Goal: Use online tool/utility: Utilize a website feature to perform a specific function

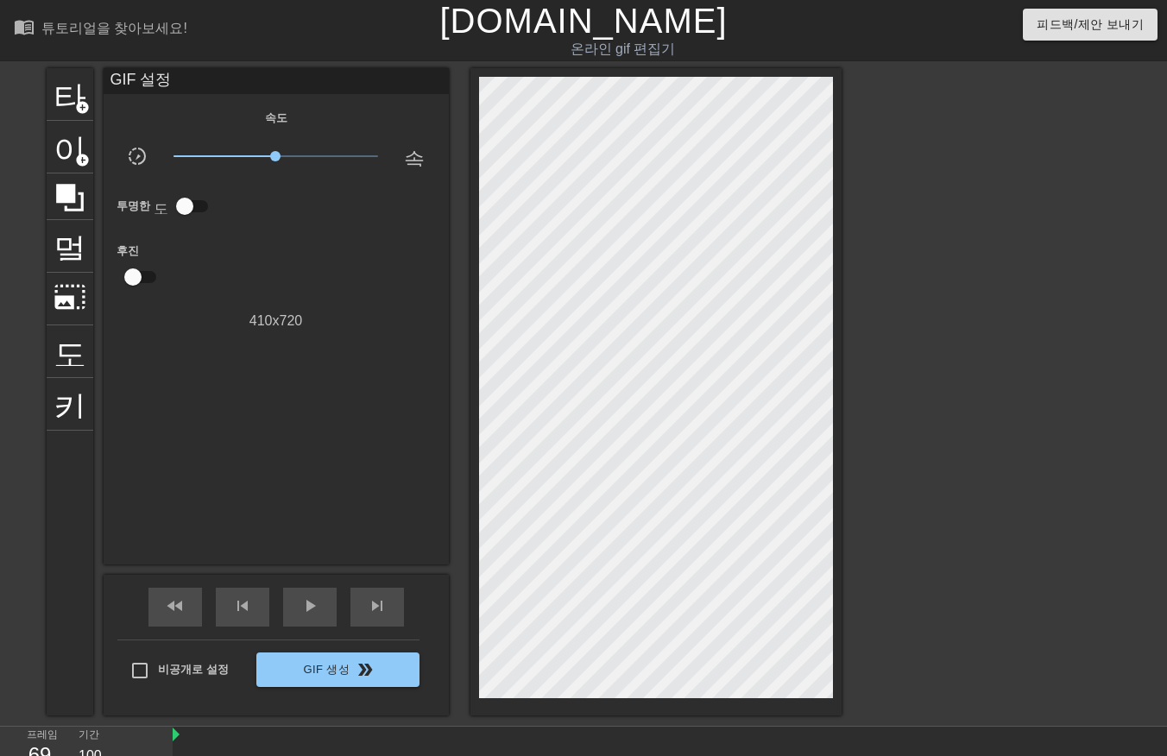
scroll to position [41, 0]
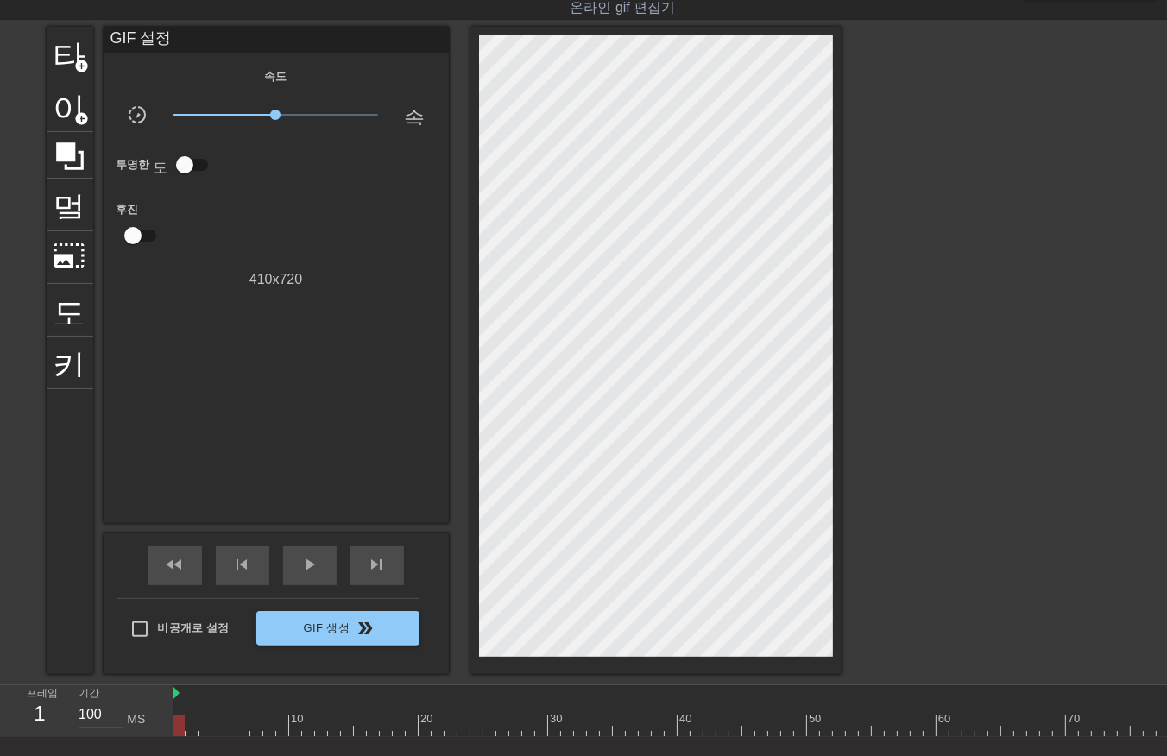
drag, startPoint x: 1057, startPoint y: 728, endPoint x: 102, endPoint y: 782, distance: 956.6
click at [102, 755] on html "menu_book 튜토리얼을 찾아보세요! [DOMAIN_NAME] 온라인 gif 편집기 피드백/제안 보내기 타이틀 add_circle 이미지 …" at bounding box center [583, 408] width 1167 height 898
drag, startPoint x: 181, startPoint y: 729, endPoint x: 1075, endPoint y: 595, distance: 903.8
click at [1076, 595] on div "menu_book 튜토리얼을 찾아보세요! [DOMAIN_NAME] 온라인 gif 편집기 피드백/제안 보내기 타이틀 add_circle 이미지 …" at bounding box center [583, 408] width 1167 height 898
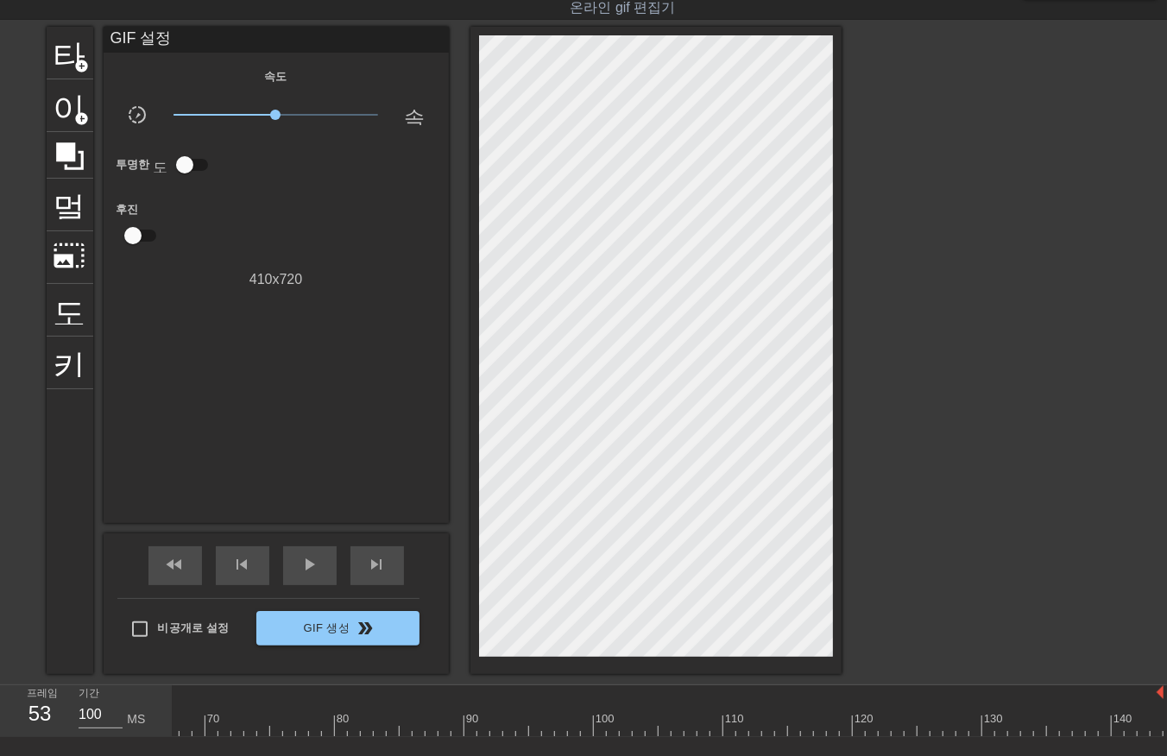
drag, startPoint x: 210, startPoint y: 726, endPoint x: 22, endPoint y: 802, distance: 203.2
click at [22, 755] on html "menu_book 튜토리얼을 찾아보세요! Gifntext.com 온라인 gif 편집기 피드백/제안 보내기 타이틀 add_circle 이미지 a…" at bounding box center [583, 408] width 1167 height 898
drag, startPoint x: 174, startPoint y: 727, endPoint x: 1219, endPoint y: 590, distance: 1053.8
click at [1166, 590] on html "menu_book 튜토리얼을 찾아보세요! Gifntext.com 온라인 gif 편집기 피드백/제안 보내기 타이틀 add_circle 이미지 a…" at bounding box center [583, 408] width 1167 height 898
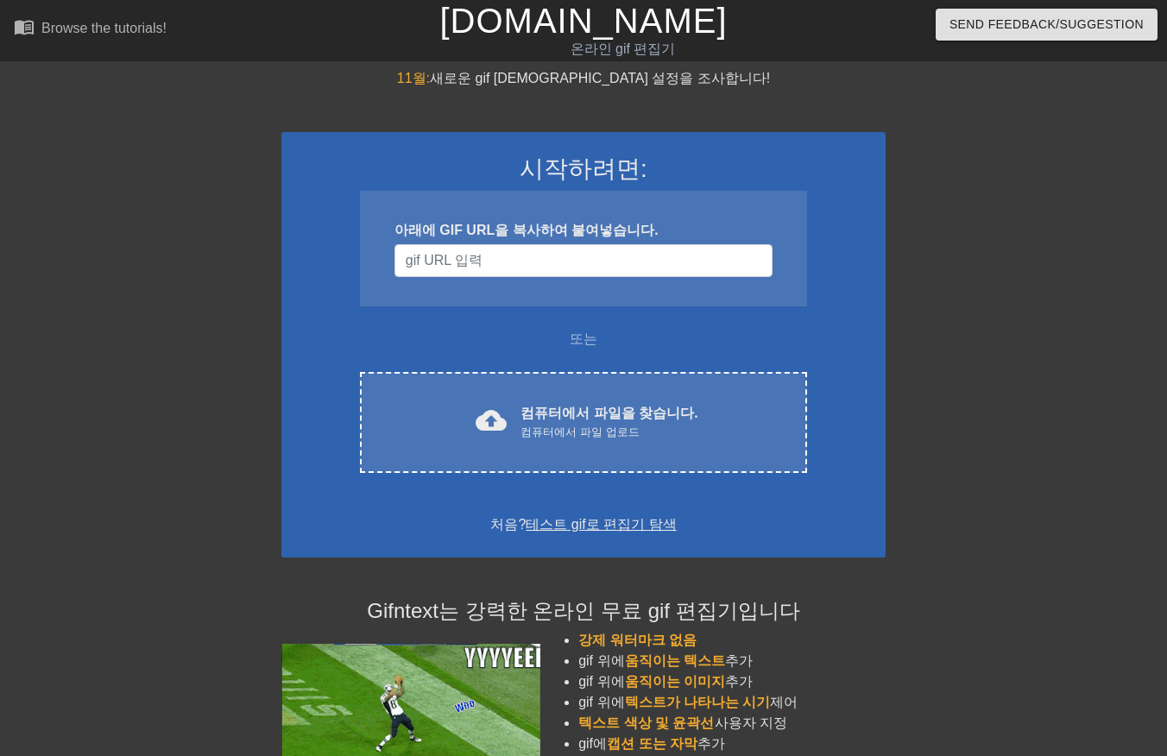
scroll to position [41, 0]
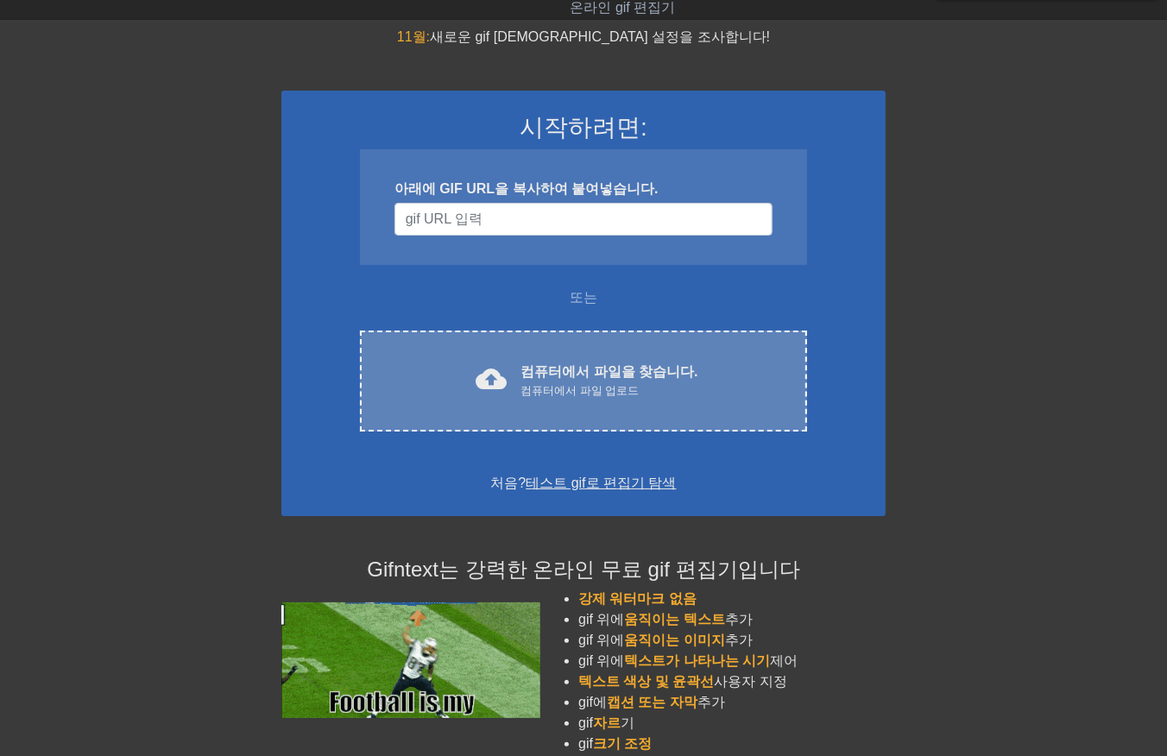
click at [580, 364] on font "컴퓨터에서 파일을 찾습니다." at bounding box center [608, 371] width 177 height 15
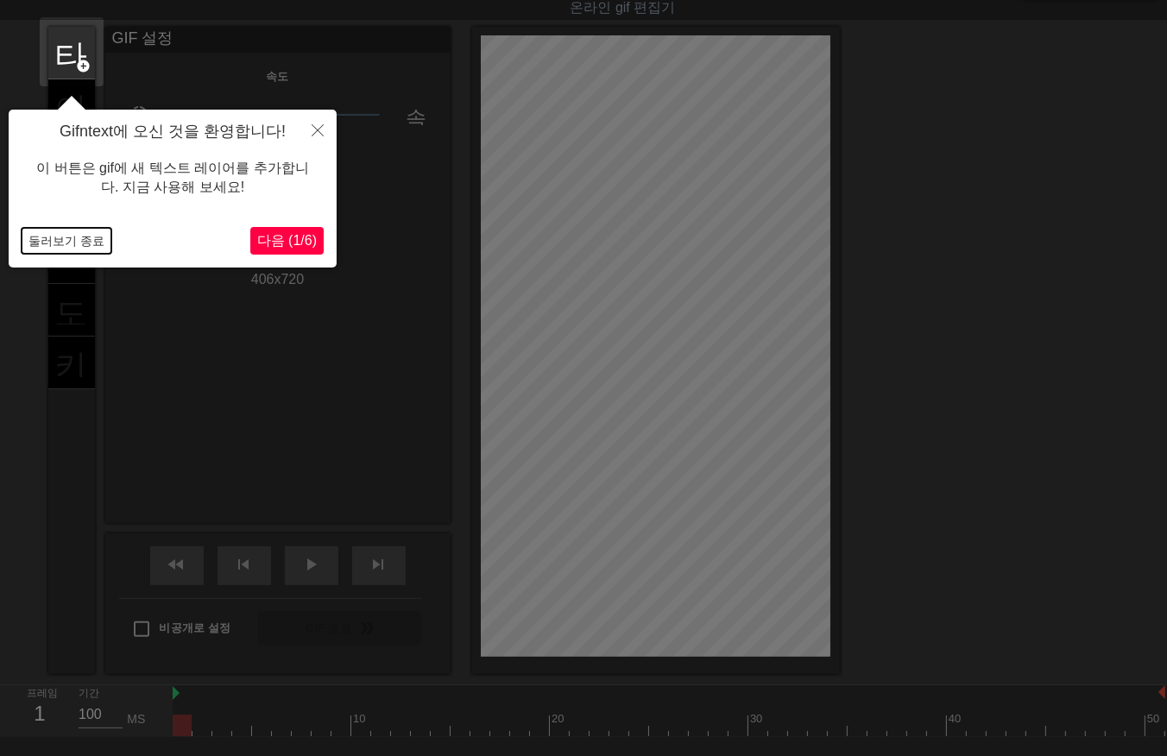
click at [41, 245] on button "둘러보기 종료" at bounding box center [67, 241] width 90 height 26
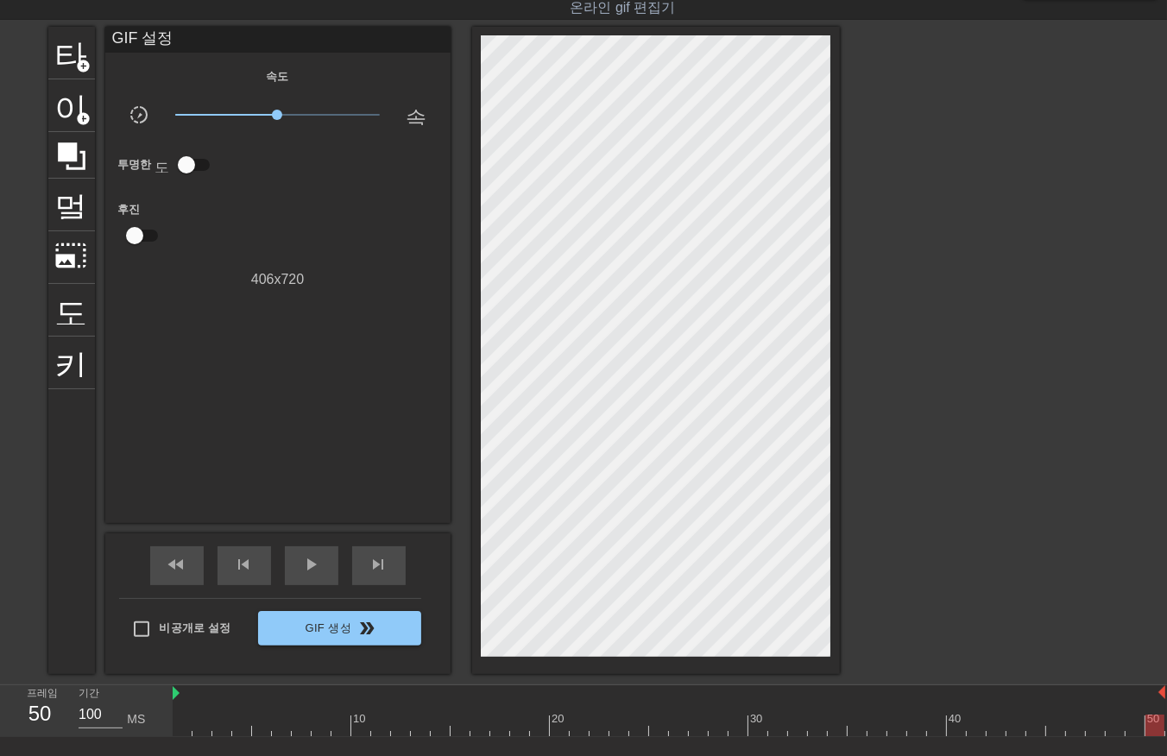
drag, startPoint x: 182, startPoint y: 731, endPoint x: 1018, endPoint y: 752, distance: 836.4
click at [1156, 737] on div "10 20 30 40 50" at bounding box center [670, 711] width 994 height 52
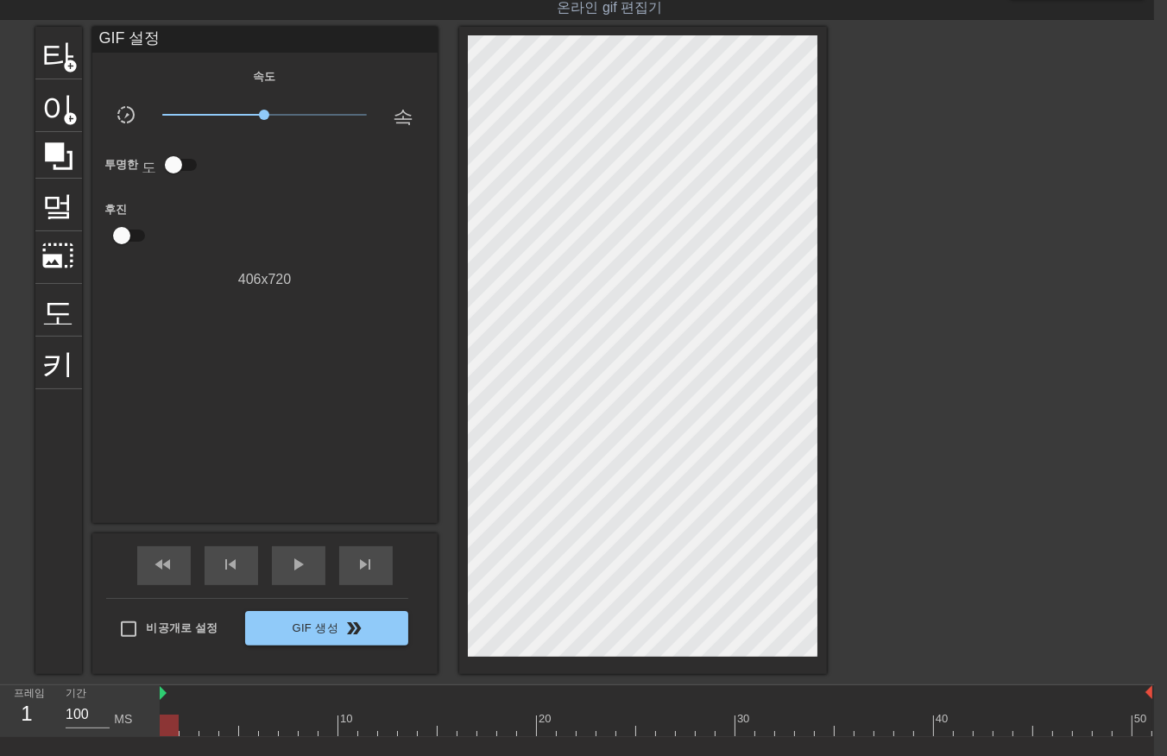
drag, startPoint x: 1137, startPoint y: 721, endPoint x: 11, endPoint y: 711, distance: 1126.0
click at [14, 713] on div "프레임 1 기간 100 MS 10 20 30 40 50" at bounding box center [570, 711] width 1167 height 52
click at [187, 728] on div at bounding box center [656, 725] width 992 height 22
click at [207, 729] on div at bounding box center [656, 725] width 992 height 22
click at [227, 725] on div at bounding box center [656, 725] width 992 height 22
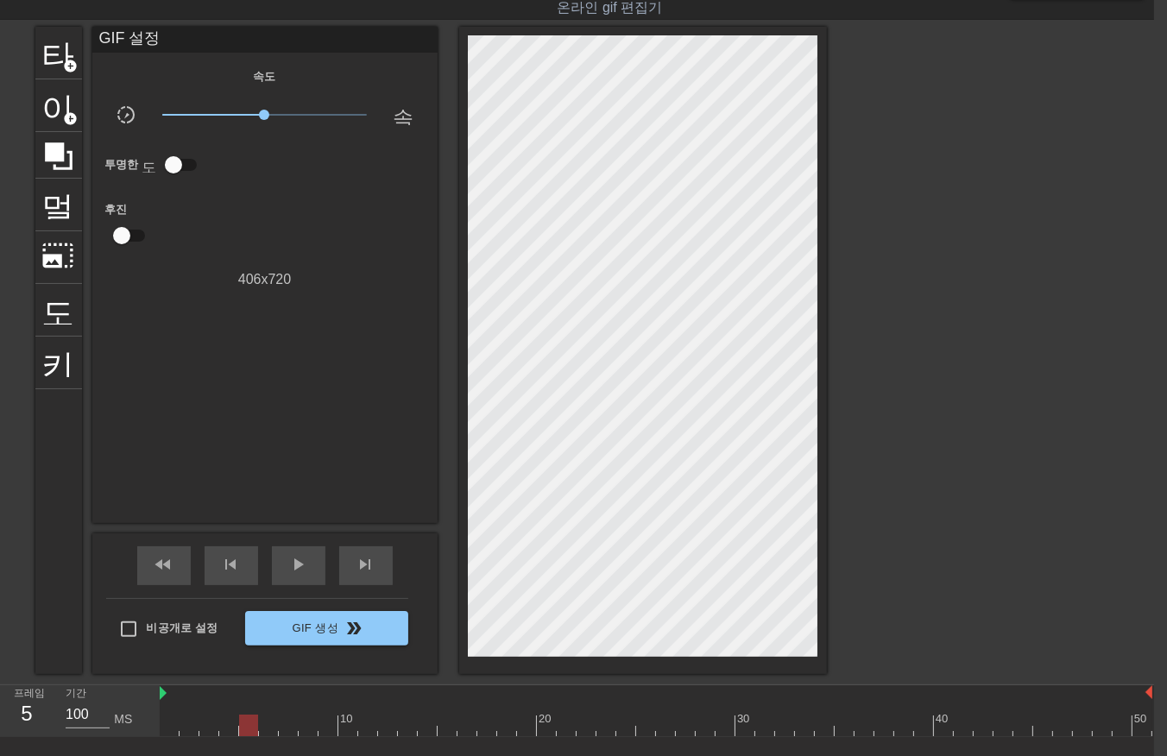
click at [245, 726] on div at bounding box center [656, 725] width 992 height 22
click at [265, 731] on div at bounding box center [656, 725] width 992 height 22
drag, startPoint x: 289, startPoint y: 728, endPoint x: 305, endPoint y: 742, distance: 21.4
click at [290, 728] on div at bounding box center [656, 725] width 992 height 22
drag, startPoint x: 305, startPoint y: 723, endPoint x: 314, endPoint y: 731, distance: 11.6
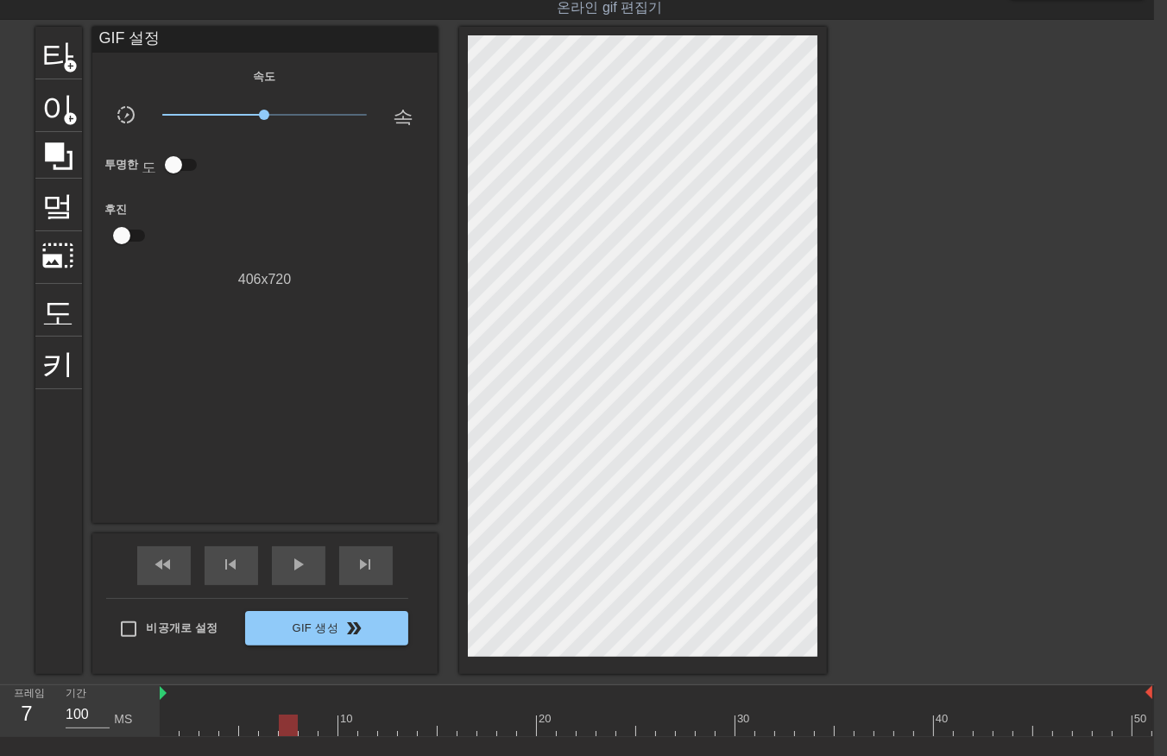
click at [308, 729] on div at bounding box center [656, 725] width 992 height 22
drag, startPoint x: 322, startPoint y: 726, endPoint x: 338, endPoint y: 739, distance: 20.4
click at [324, 727] on div at bounding box center [656, 725] width 992 height 22
click at [346, 730] on div at bounding box center [656, 725] width 992 height 22
click at [366, 726] on div at bounding box center [656, 725] width 992 height 22
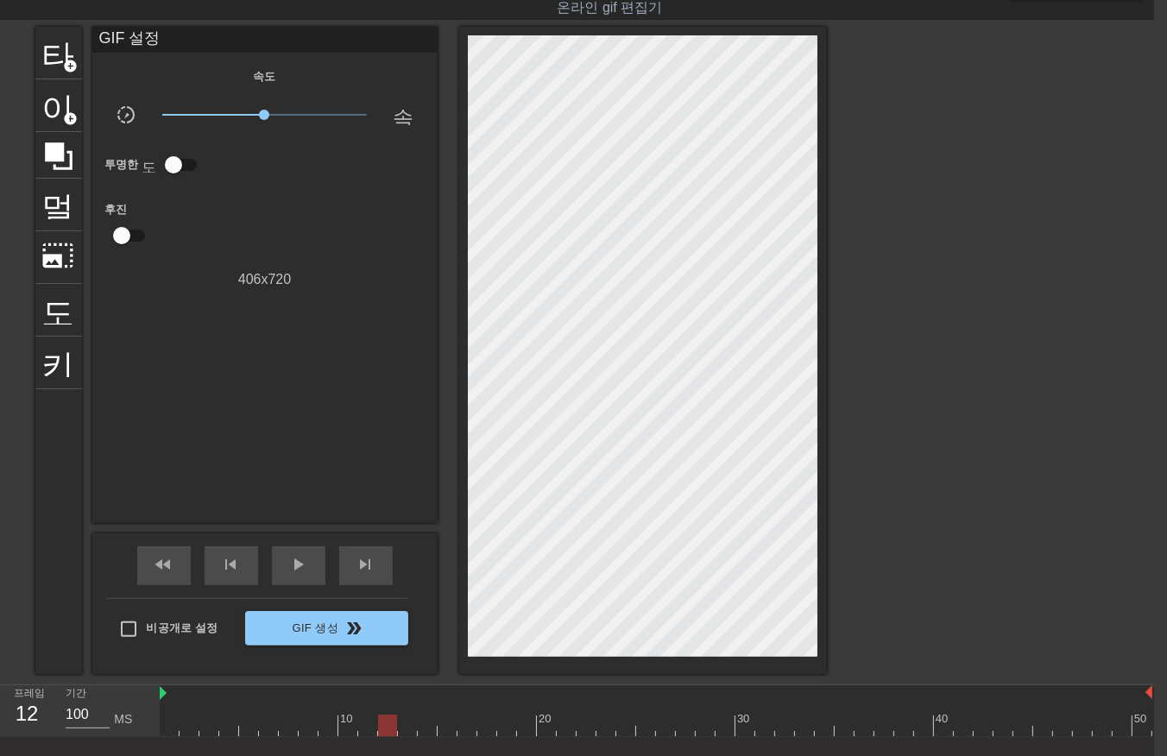
drag, startPoint x: 383, startPoint y: 722, endPoint x: 394, endPoint y: 723, distance: 11.2
click at [385, 722] on div at bounding box center [656, 725] width 992 height 22
click at [401, 720] on div at bounding box center [656, 725] width 992 height 22
click at [420, 722] on div at bounding box center [656, 725] width 992 height 22
drag, startPoint x: 445, startPoint y: 727, endPoint x: 456, endPoint y: 726, distance: 10.4
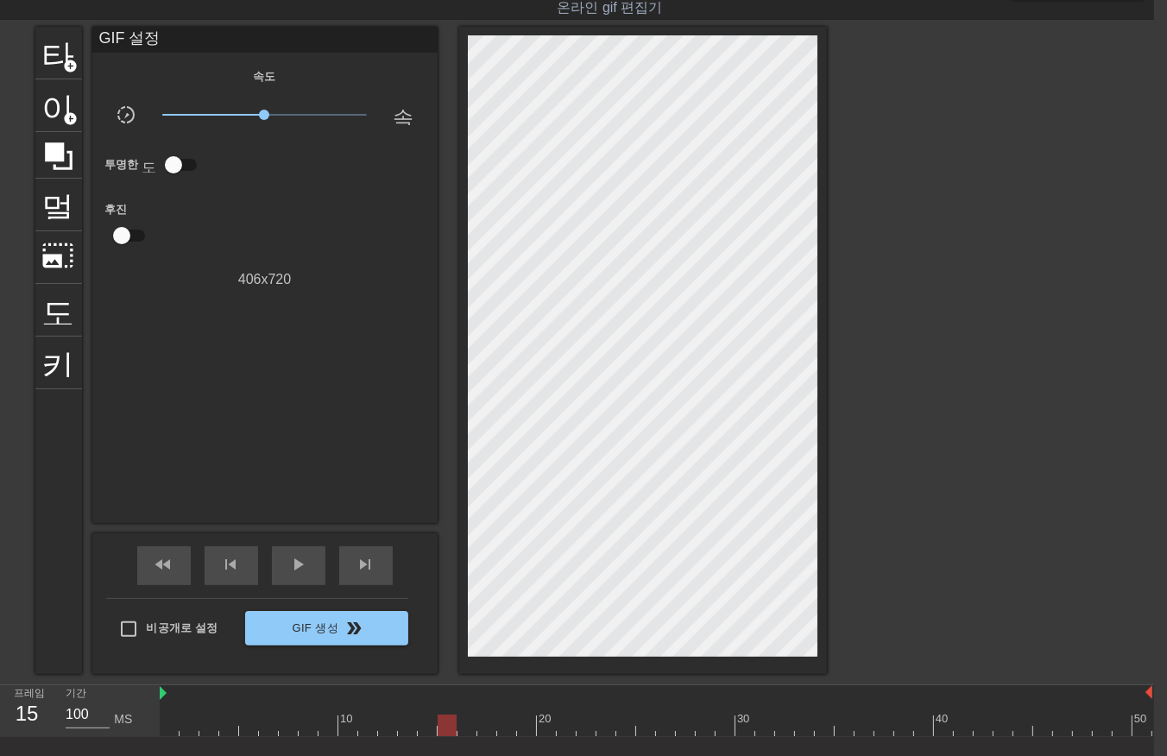
click at [446, 727] on div at bounding box center [656, 725] width 992 height 22
drag, startPoint x: 462, startPoint y: 721, endPoint x: 475, endPoint y: 721, distance: 12.9
click at [463, 723] on div at bounding box center [656, 725] width 992 height 22
click at [481, 723] on div at bounding box center [656, 725] width 992 height 22
click at [502, 726] on div at bounding box center [656, 725] width 992 height 22
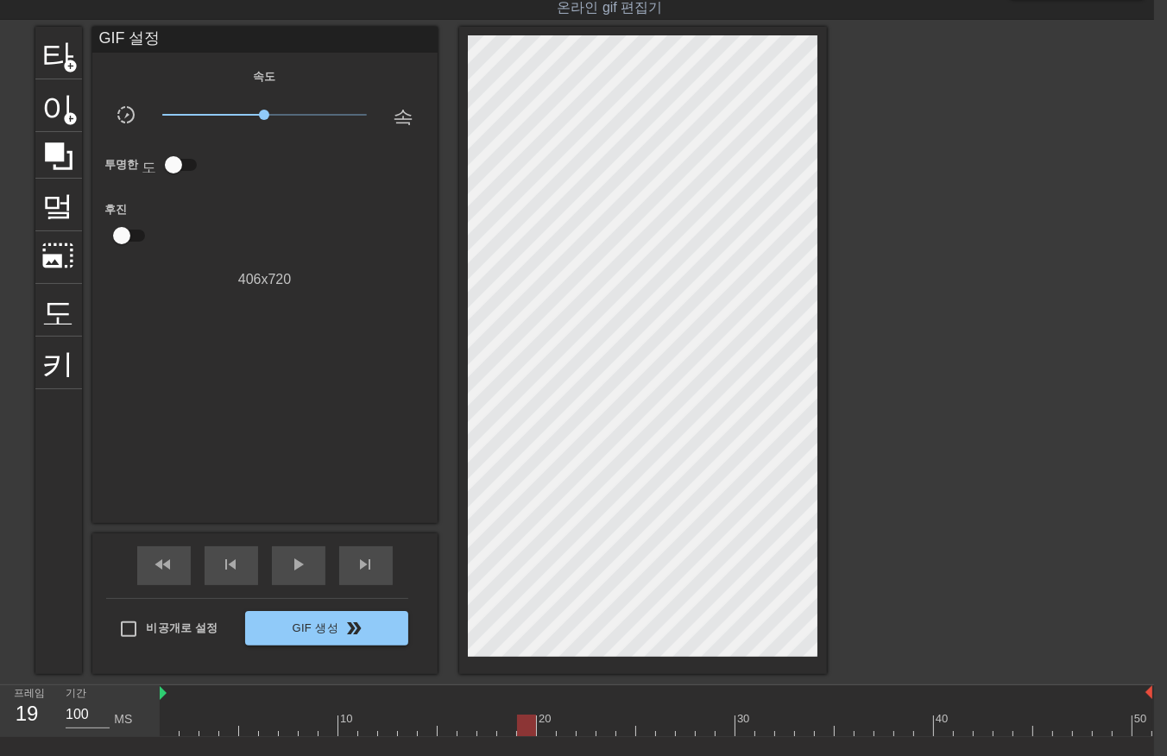
click at [523, 721] on div at bounding box center [656, 725] width 992 height 22
click at [547, 728] on div at bounding box center [656, 725] width 992 height 22
click at [563, 727] on div at bounding box center [656, 725] width 992 height 22
click at [582, 729] on div at bounding box center [656, 725] width 992 height 22
click at [601, 725] on div at bounding box center [656, 725] width 992 height 22
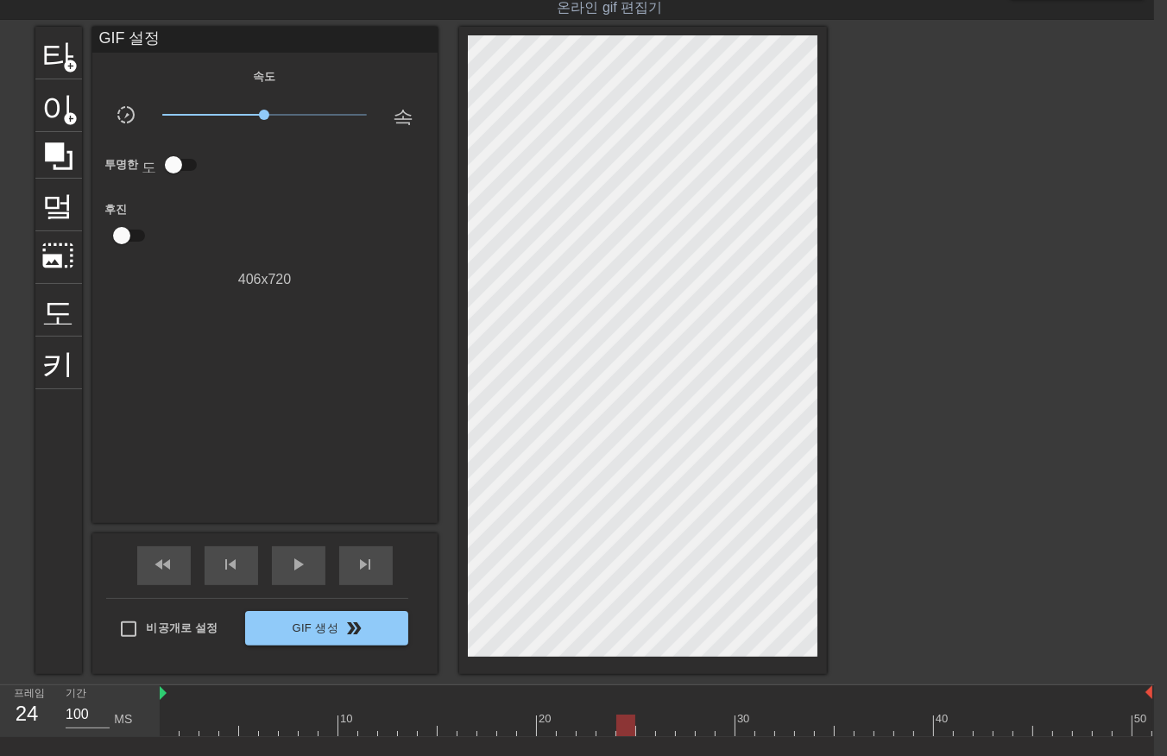
drag, startPoint x: 620, startPoint y: 723, endPoint x: 634, endPoint y: 726, distance: 14.9
click at [620, 725] on div at bounding box center [656, 725] width 992 height 22
click at [643, 721] on div at bounding box center [656, 725] width 992 height 22
drag, startPoint x: 662, startPoint y: 727, endPoint x: 673, endPoint y: 726, distance: 11.3
click at [663, 727] on div at bounding box center [656, 725] width 992 height 22
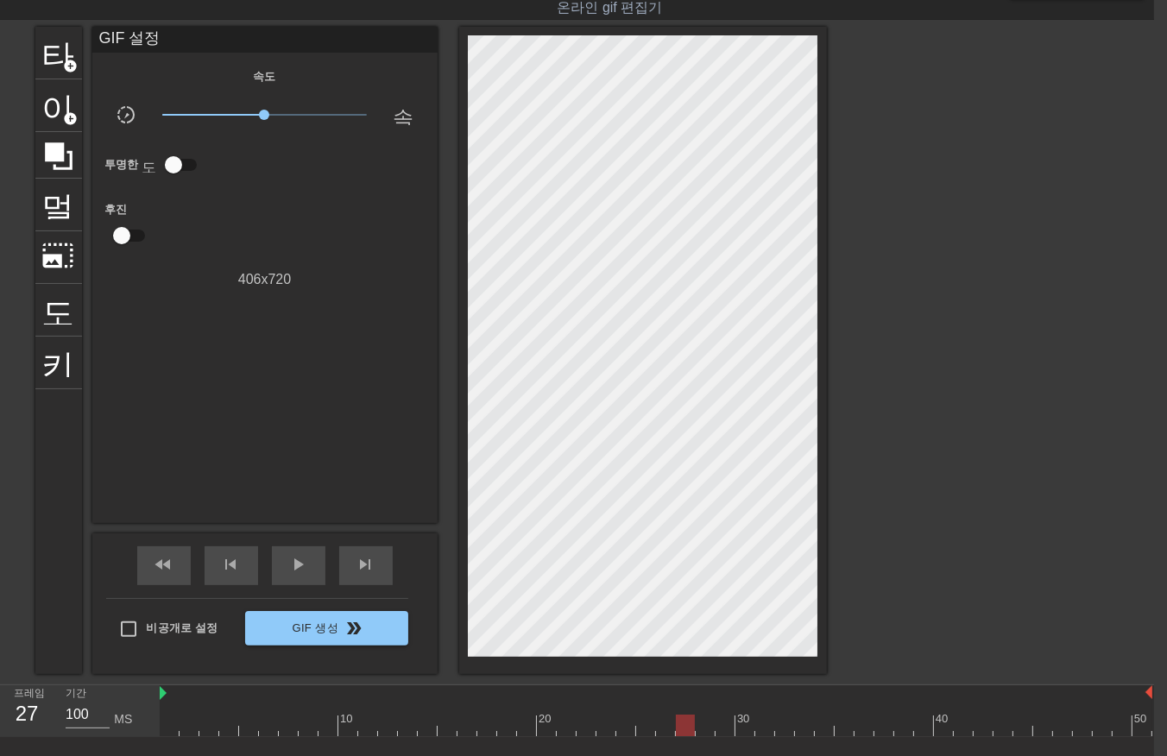
click at [682, 726] on div at bounding box center [656, 725] width 992 height 22
click at [701, 723] on div at bounding box center [656, 725] width 992 height 22
click at [720, 726] on div at bounding box center [656, 725] width 992 height 22
click at [743, 729] on div at bounding box center [656, 725] width 992 height 22
click at [760, 728] on div at bounding box center [656, 725] width 992 height 22
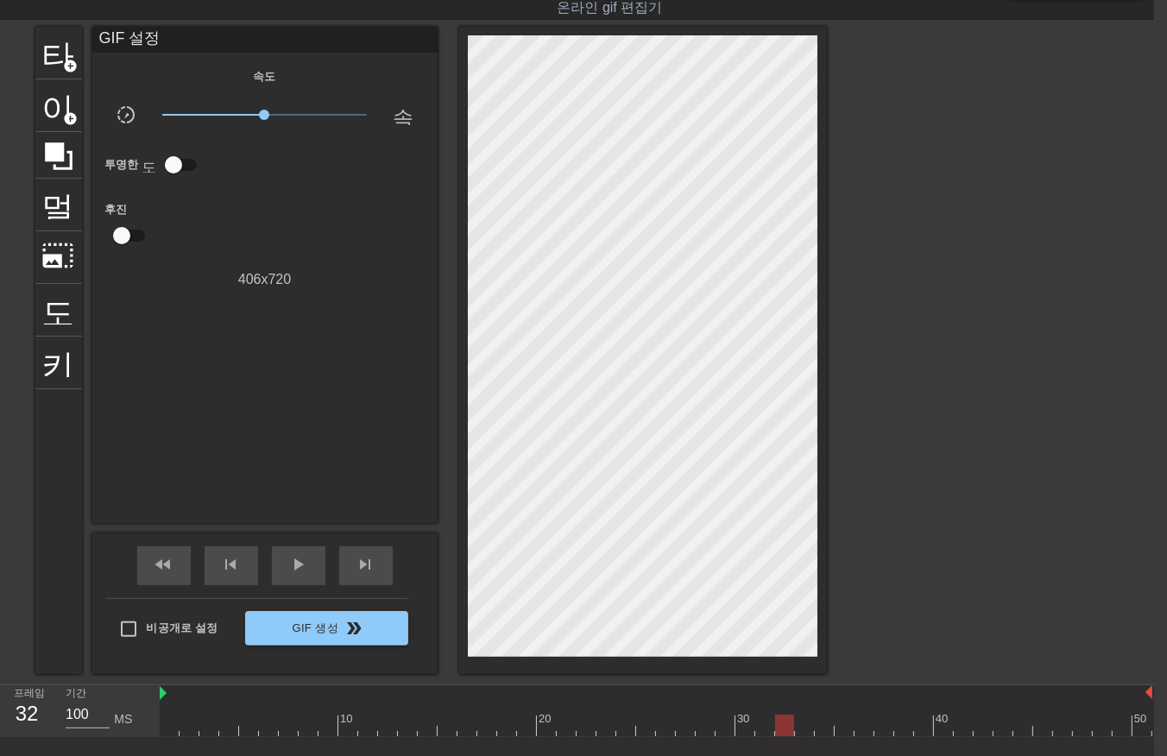
drag, startPoint x: 783, startPoint y: 723, endPoint x: 795, endPoint y: 727, distance: 12.0
click at [783, 725] on div at bounding box center [656, 725] width 992 height 22
drag, startPoint x: 799, startPoint y: 726, endPoint x: 811, endPoint y: 728, distance: 12.2
click at [800, 726] on div at bounding box center [656, 725] width 992 height 22
drag, startPoint x: 817, startPoint y: 722, endPoint x: 826, endPoint y: 723, distance: 8.7
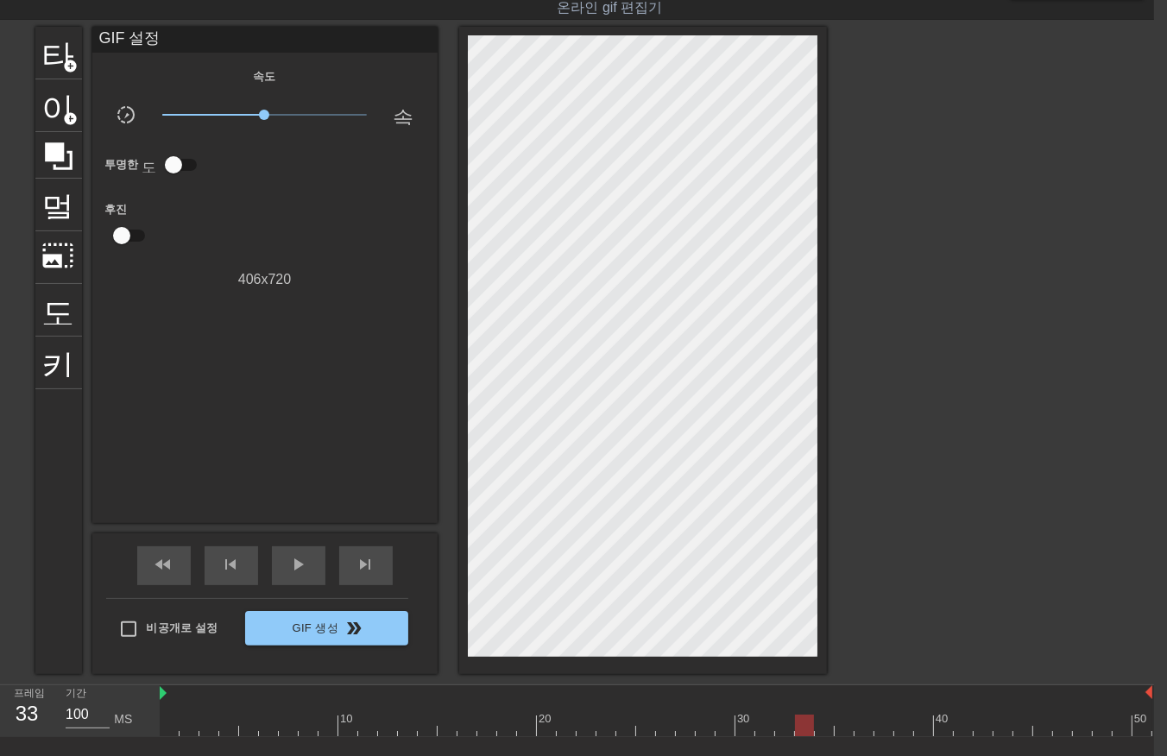
click at [826, 723] on div at bounding box center [656, 725] width 992 height 22
drag, startPoint x: 838, startPoint y: 726, endPoint x: 854, endPoint y: 725, distance: 16.5
click at [842, 728] on div at bounding box center [656, 725] width 992 height 22
click at [855, 720] on div at bounding box center [656, 725] width 992 height 22
click at [884, 726] on div at bounding box center [656, 725] width 992 height 22
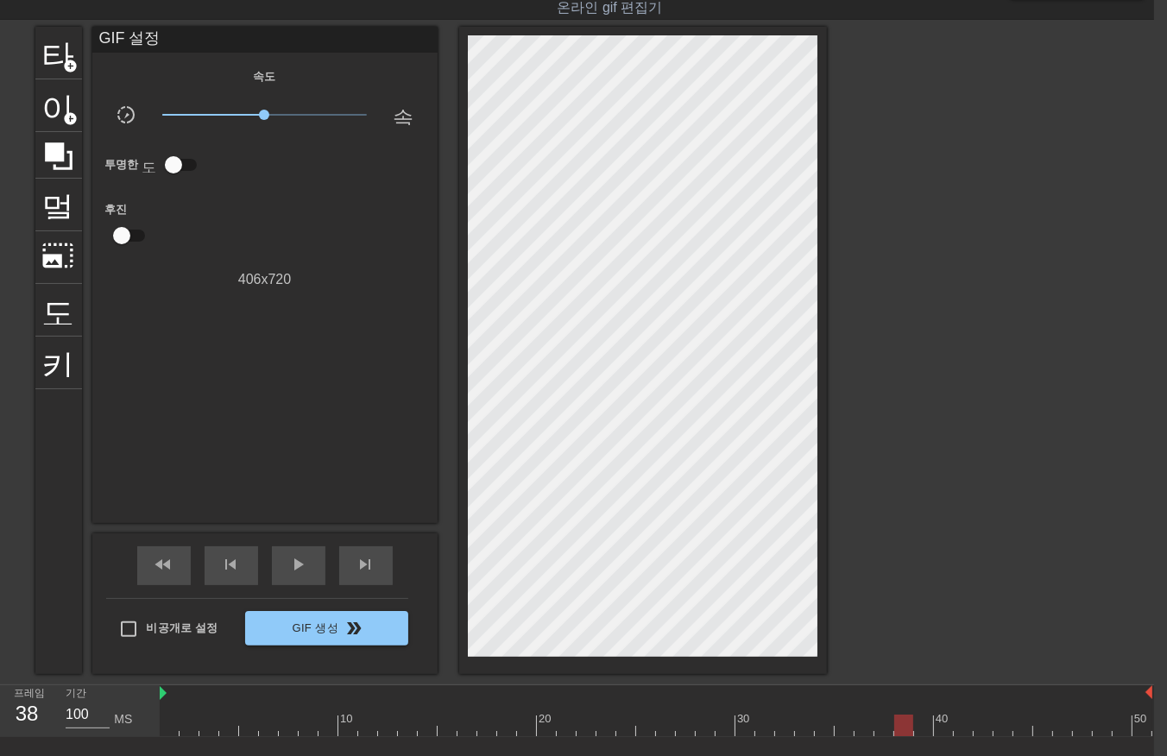
drag, startPoint x: 898, startPoint y: 723, endPoint x: 912, endPoint y: 726, distance: 14.0
click at [901, 726] on div at bounding box center [656, 725] width 992 height 22
drag, startPoint x: 917, startPoint y: 726, endPoint x: 934, endPoint y: 730, distance: 17.8
click at [919, 727] on div at bounding box center [656, 725] width 992 height 22
drag, startPoint x: 940, startPoint y: 723, endPoint x: 959, endPoint y: 728, distance: 19.7
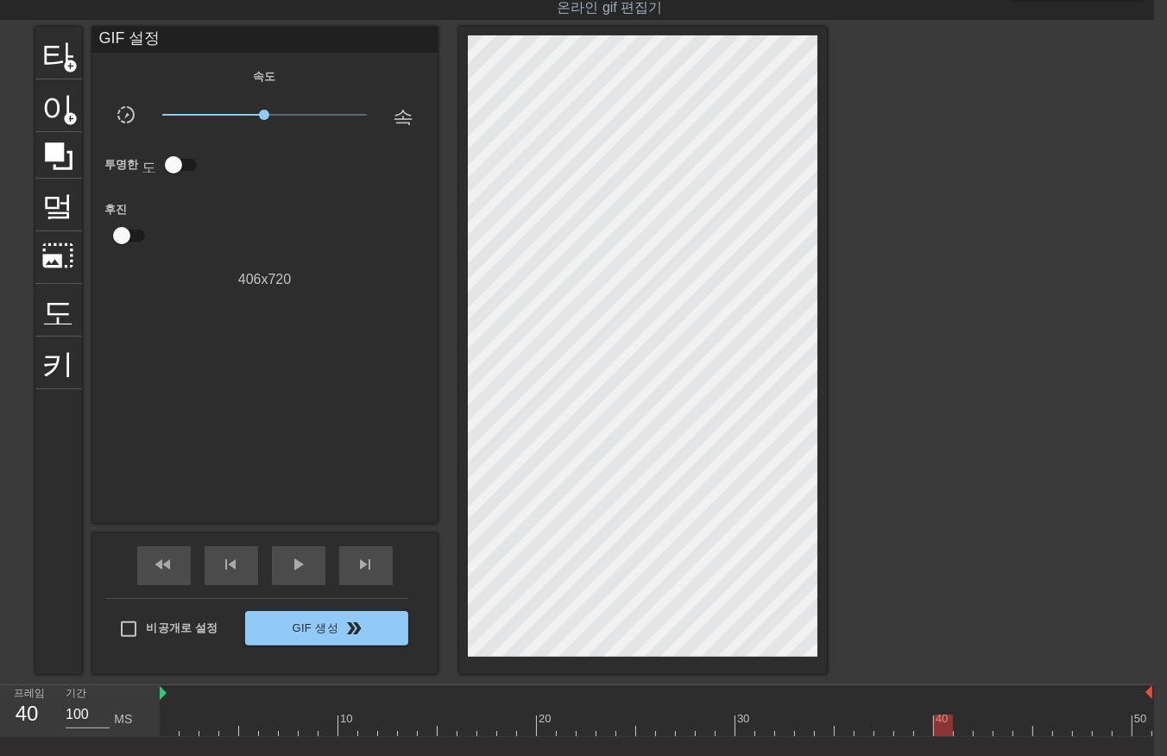
click at [942, 726] on div at bounding box center [656, 725] width 992 height 22
click at [963, 726] on div at bounding box center [656, 725] width 992 height 22
click at [979, 726] on div at bounding box center [656, 725] width 992 height 22
click at [1002, 729] on div at bounding box center [656, 725] width 992 height 22
click at [1023, 728] on div at bounding box center [656, 725] width 992 height 22
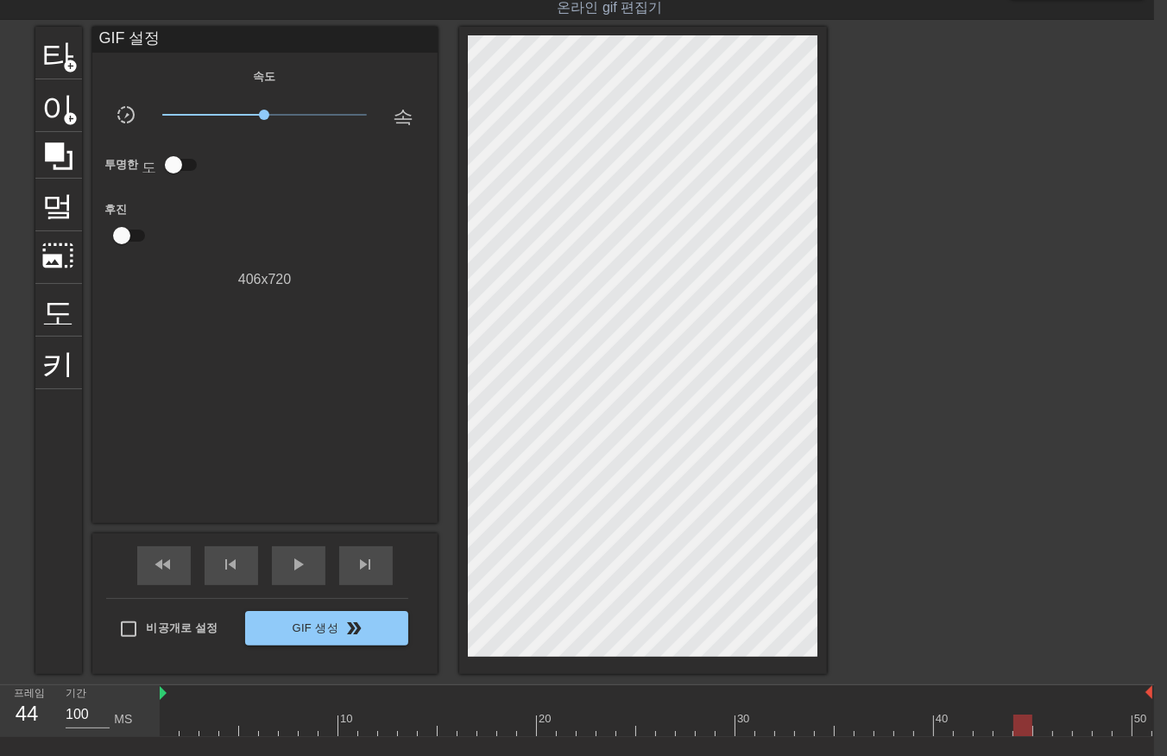
click at [1040, 723] on div at bounding box center [656, 725] width 992 height 22
click at [1061, 727] on div at bounding box center [656, 725] width 992 height 22
drag, startPoint x: 1076, startPoint y: 726, endPoint x: 1091, endPoint y: 727, distance: 14.7
click at [1077, 727] on div at bounding box center [656, 725] width 992 height 22
click at [1097, 722] on div at bounding box center [656, 725] width 992 height 22
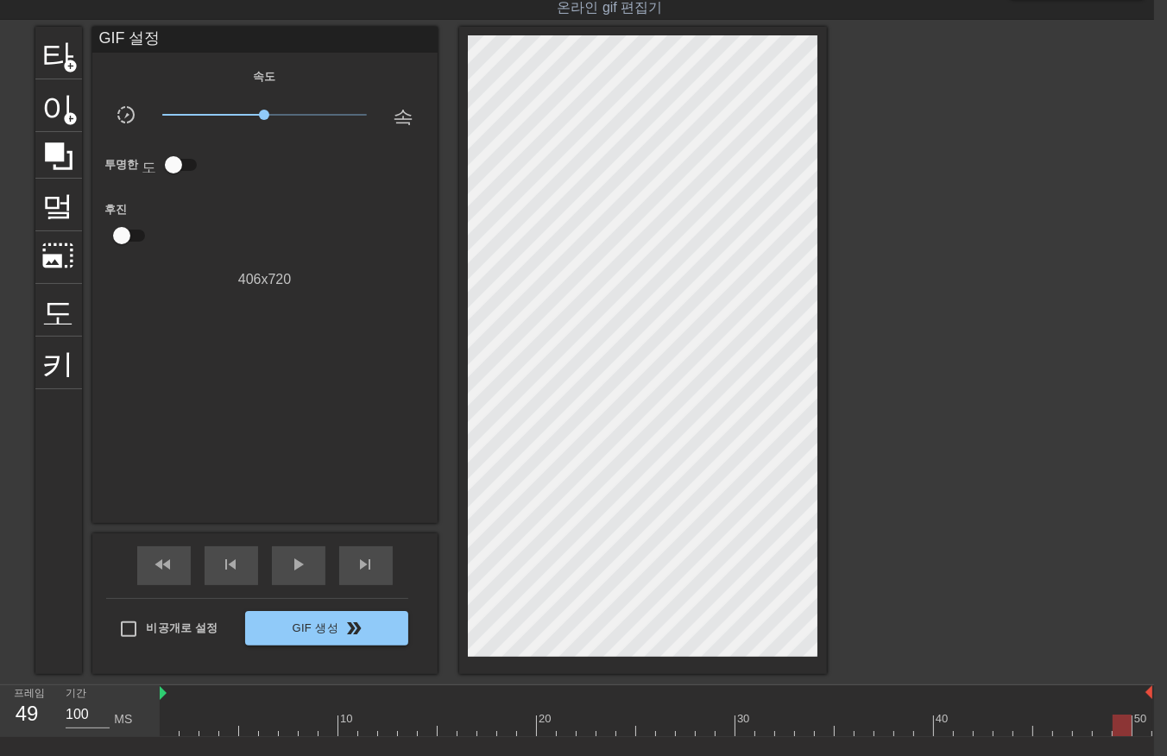
drag, startPoint x: 1117, startPoint y: 721, endPoint x: 1123, endPoint y: 732, distance: 11.6
click at [1117, 721] on div at bounding box center [656, 725] width 992 height 22
click at [1133, 725] on div at bounding box center [656, 725] width 992 height 22
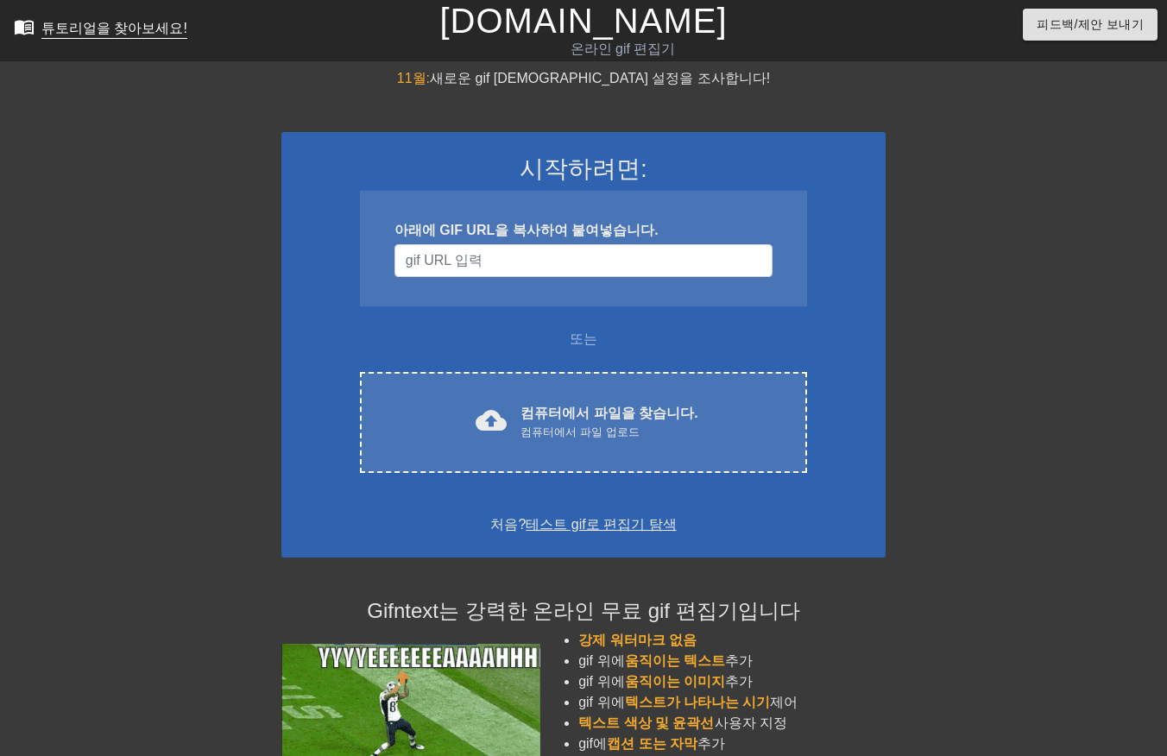
scroll to position [41, 13]
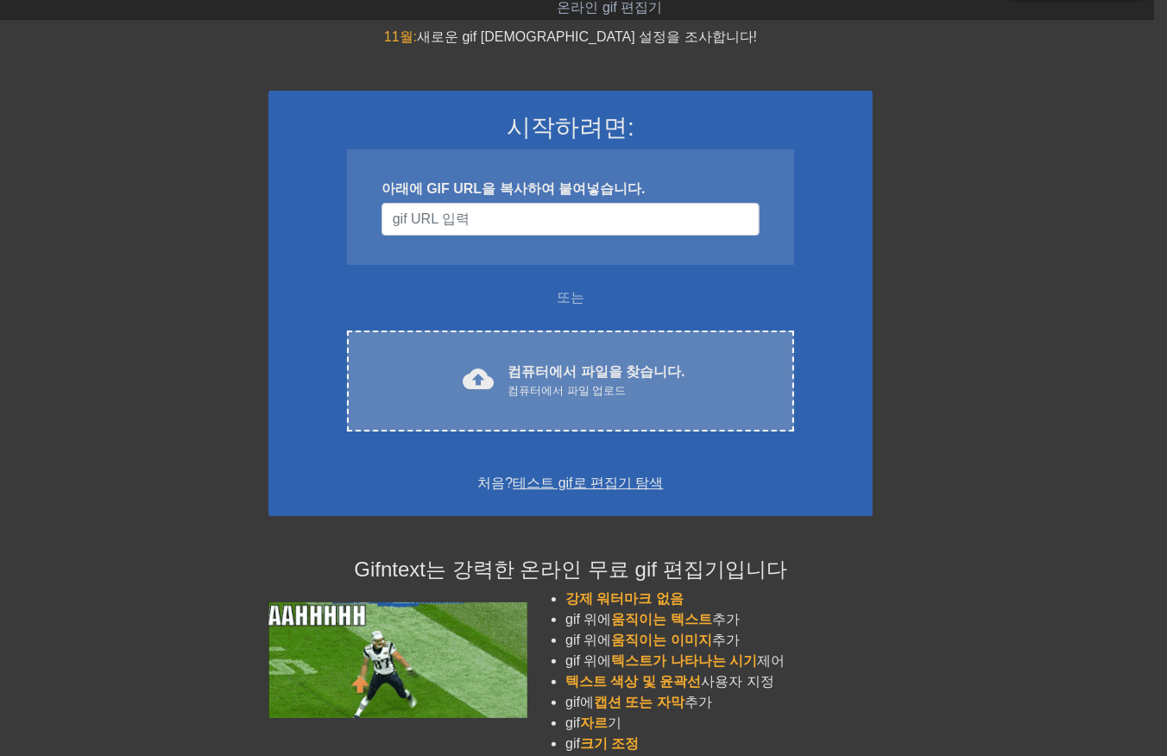
click at [622, 417] on div "cloud_upload 컴퓨터에서 파일을 찾습니다. 컴퓨터에서 파일 업로드 Choose files" at bounding box center [570, 380] width 447 height 101
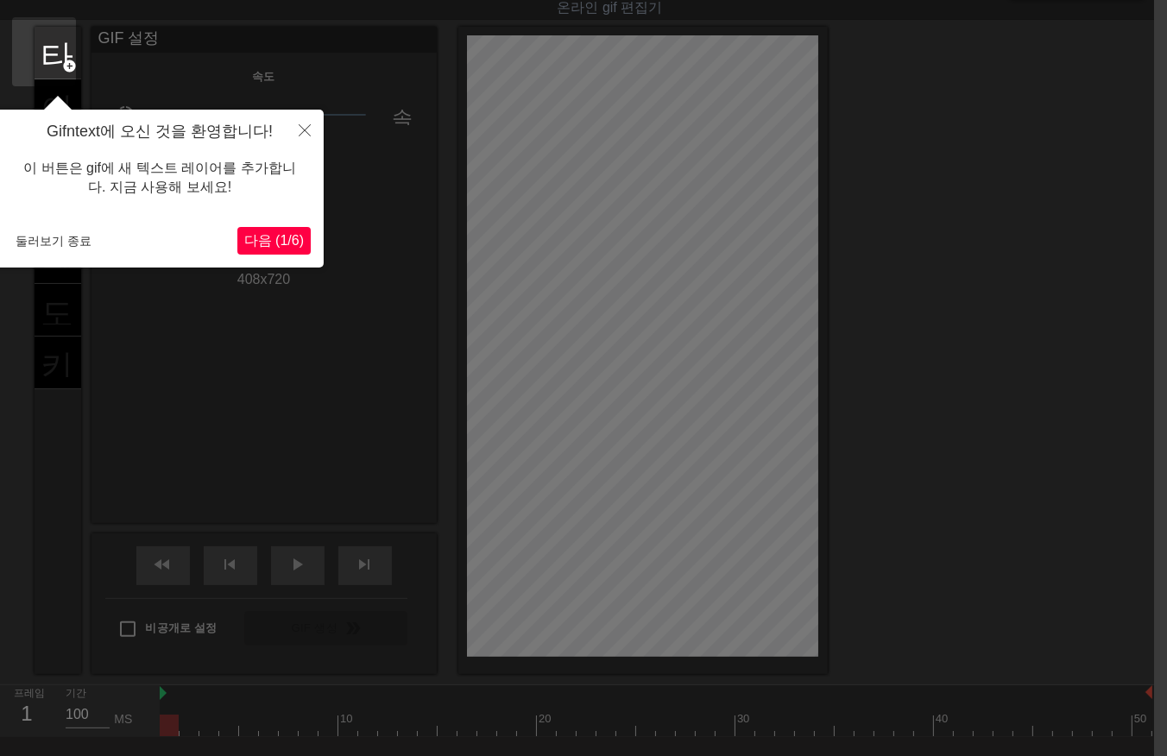
drag, startPoint x: 362, startPoint y: 567, endPoint x: 0, endPoint y: 506, distance: 367.4
click at [337, 563] on div at bounding box center [570, 415] width 1167 height 913
drag, startPoint x: 47, startPoint y: 253, endPoint x: 54, endPoint y: 243, distance: 11.7
click at [50, 248] on button "둘러보기 종료" at bounding box center [54, 241] width 90 height 26
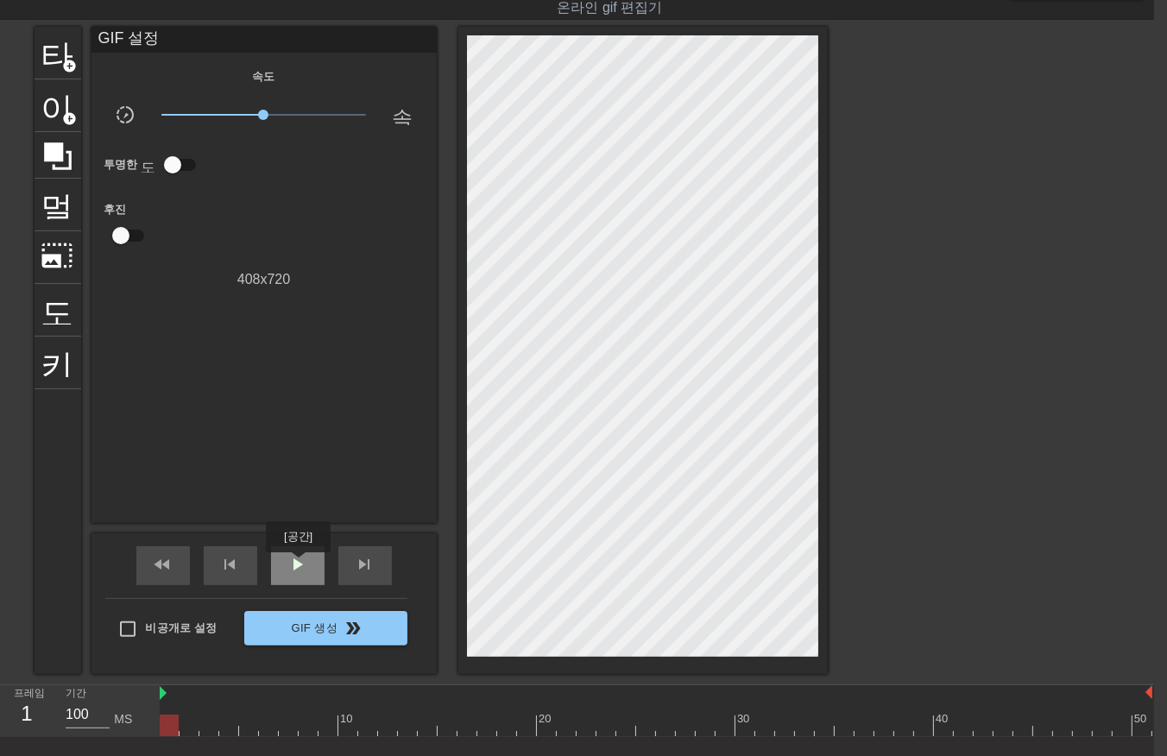
click at [298, 562] on span "play_arrow" at bounding box center [297, 564] width 21 height 21
click at [168, 714] on div "10 20 30 40 50" at bounding box center [656, 710] width 992 height 51
click at [192, 726] on div at bounding box center [656, 725] width 992 height 22
click at [216, 721] on div at bounding box center [656, 725] width 992 height 22
click at [236, 722] on div at bounding box center [656, 725] width 992 height 22
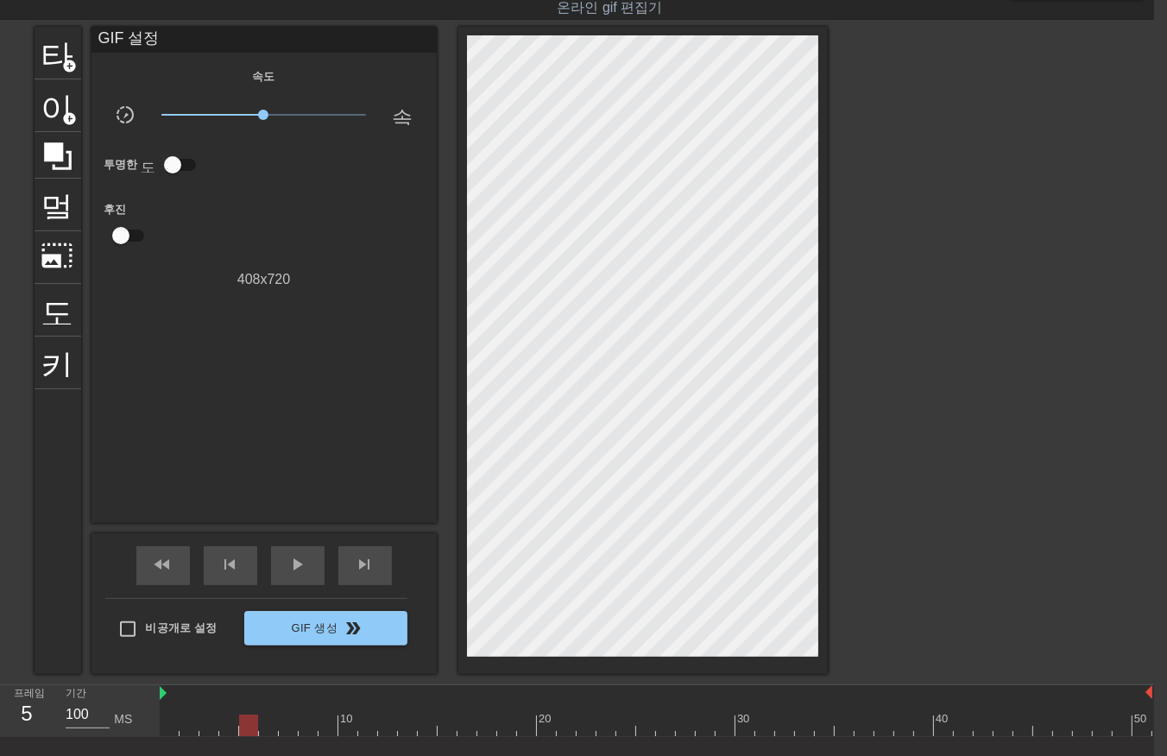
drag, startPoint x: 247, startPoint y: 726, endPoint x: 255, endPoint y: 731, distance: 8.9
click at [248, 728] on div at bounding box center [656, 725] width 992 height 22
click at [274, 723] on div at bounding box center [656, 725] width 992 height 22
click at [291, 720] on div at bounding box center [656, 725] width 992 height 22
click at [309, 720] on div at bounding box center [656, 725] width 992 height 22
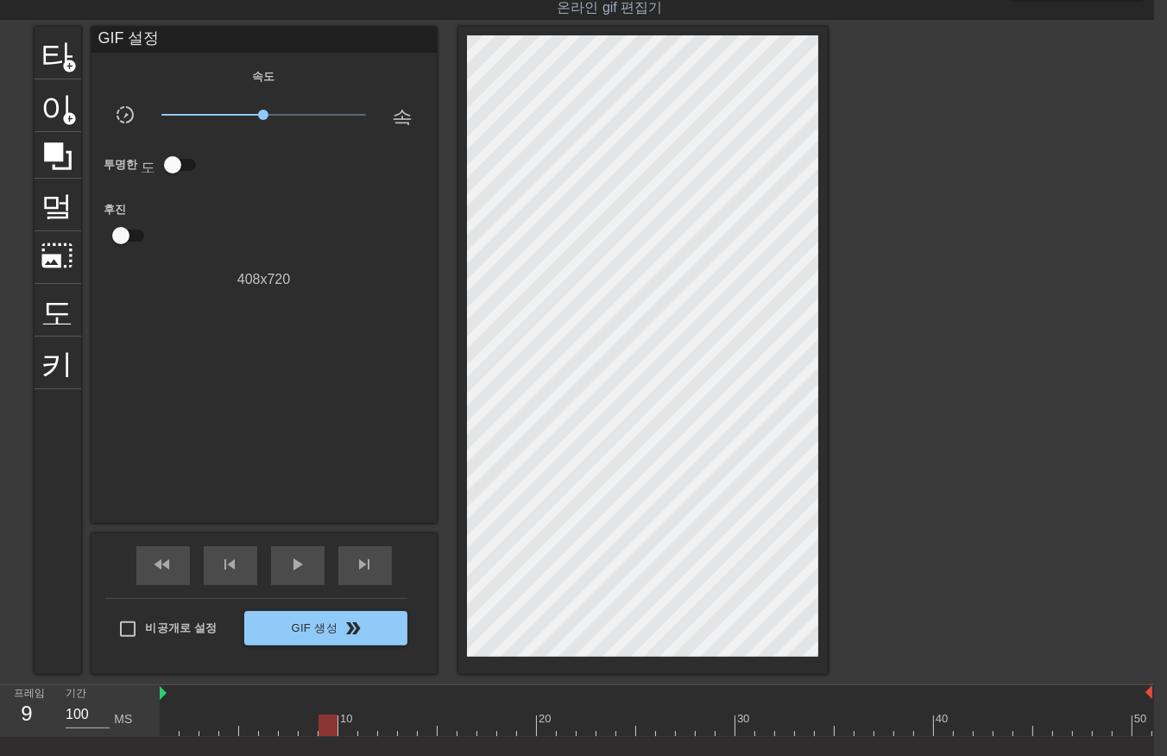
click at [329, 720] on div at bounding box center [656, 725] width 992 height 22
click at [350, 725] on div at bounding box center [656, 725] width 992 height 22
drag, startPoint x: 369, startPoint y: 722, endPoint x: 382, endPoint y: 726, distance: 13.6
click at [372, 725] on div at bounding box center [656, 725] width 992 height 22
drag, startPoint x: 389, startPoint y: 723, endPoint x: 398, endPoint y: 725, distance: 8.8
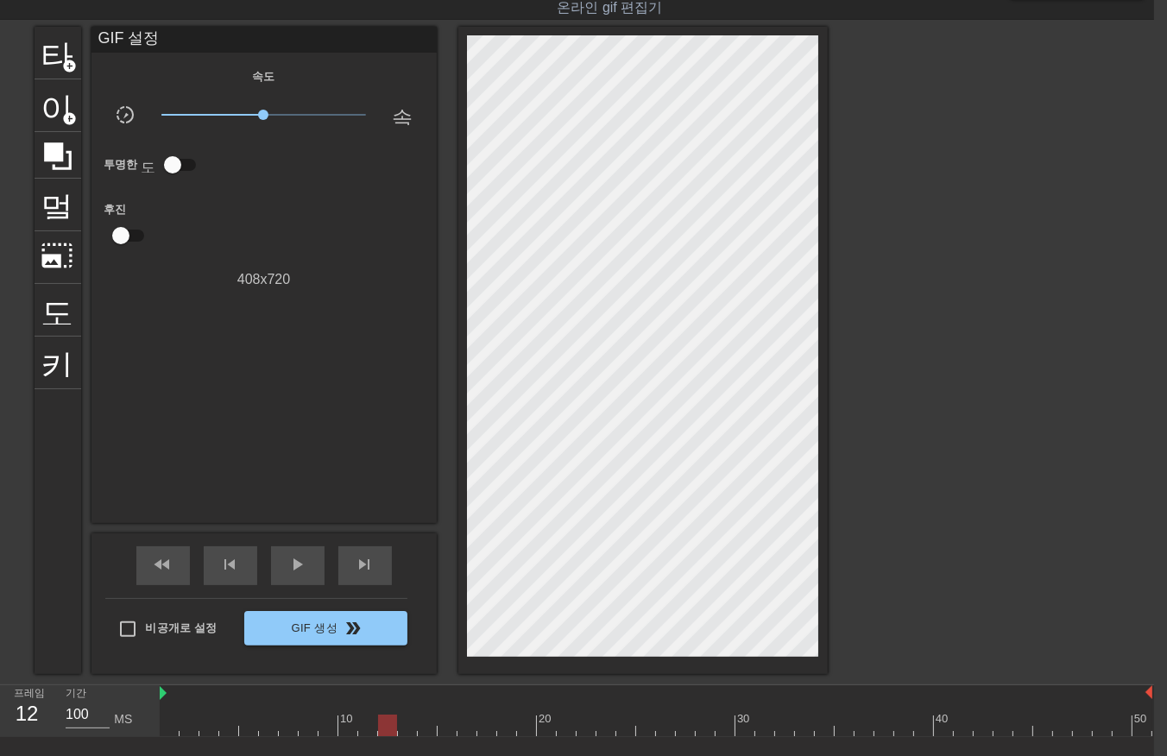
click at [389, 726] on div at bounding box center [656, 725] width 992 height 22
click at [408, 725] on div at bounding box center [656, 725] width 992 height 22
click at [427, 721] on div at bounding box center [656, 725] width 992 height 22
click at [444, 723] on div at bounding box center [656, 725] width 992 height 22
click at [468, 726] on div at bounding box center [656, 725] width 992 height 22
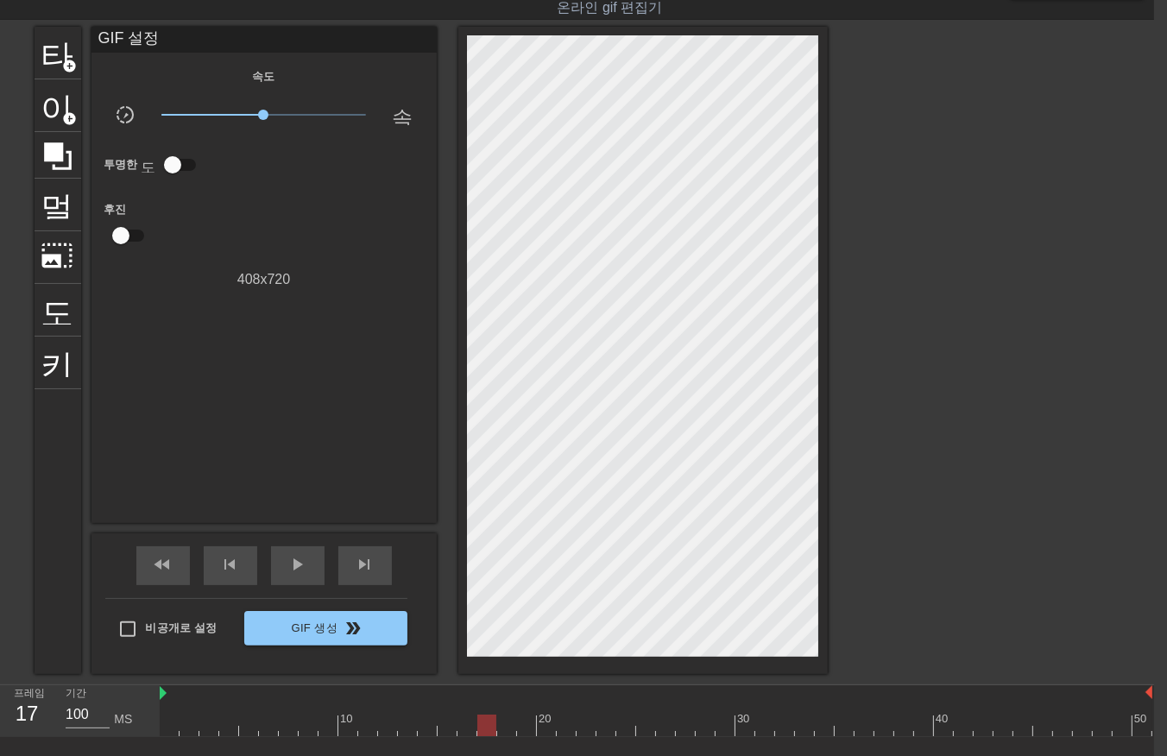
click at [487, 725] on div at bounding box center [656, 725] width 992 height 22
click at [502, 721] on div at bounding box center [656, 725] width 992 height 22
click at [527, 720] on div at bounding box center [656, 725] width 992 height 22
click at [541, 725] on div at bounding box center [656, 725] width 992 height 22
click at [568, 727] on div at bounding box center [656, 725] width 992 height 22
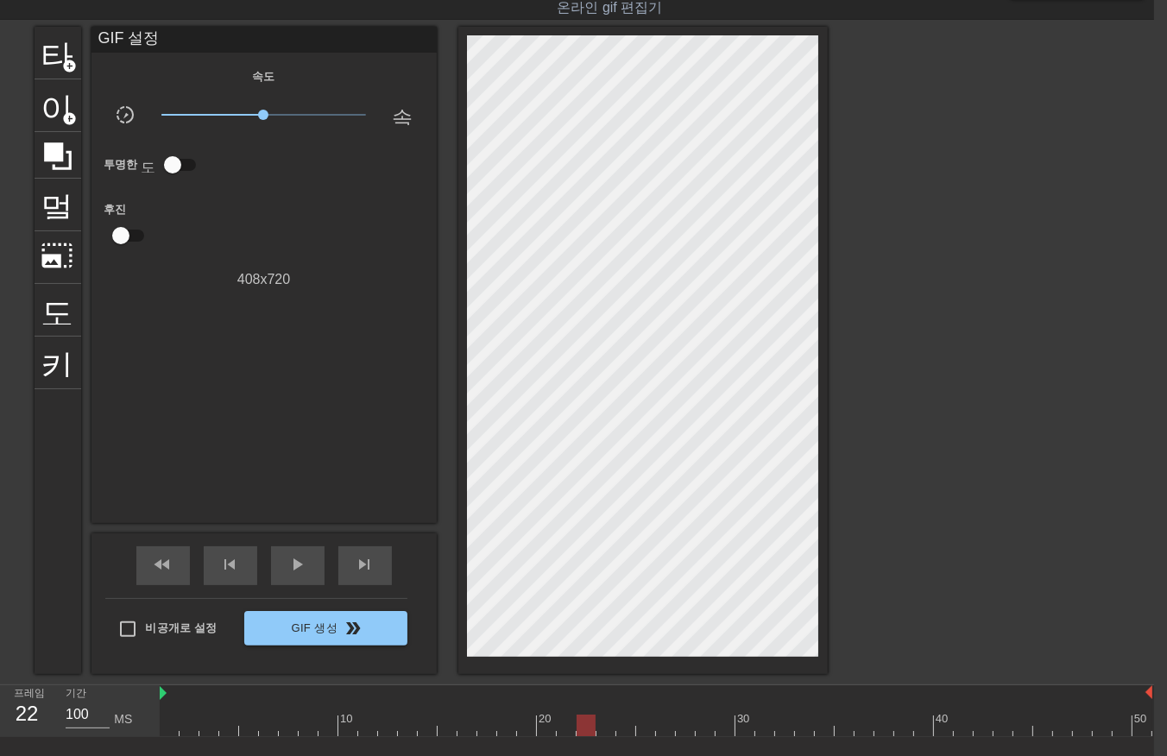
click at [588, 726] on div at bounding box center [656, 725] width 992 height 22
click at [605, 726] on div at bounding box center [656, 725] width 992 height 22
drag, startPoint x: 622, startPoint y: 723, endPoint x: 635, endPoint y: 725, distance: 13.1
click at [624, 725] on div at bounding box center [656, 725] width 992 height 22
drag, startPoint x: 645, startPoint y: 725, endPoint x: 658, endPoint y: 726, distance: 13.0
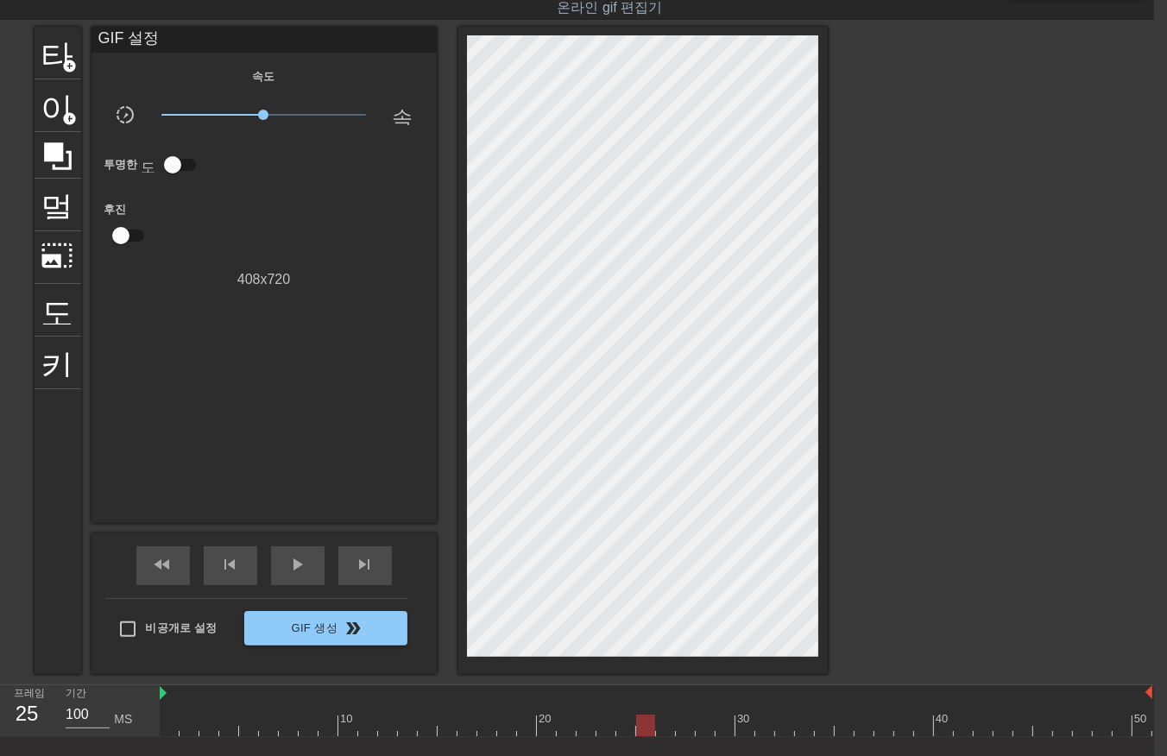
click at [647, 725] on div at bounding box center [656, 725] width 992 height 22
click at [665, 726] on div at bounding box center [656, 725] width 992 height 22
click at [687, 726] on div at bounding box center [656, 725] width 992 height 22
drag, startPoint x: 704, startPoint y: 726, endPoint x: 714, endPoint y: 725, distance: 9.6
click at [704, 727] on div at bounding box center [656, 725] width 992 height 22
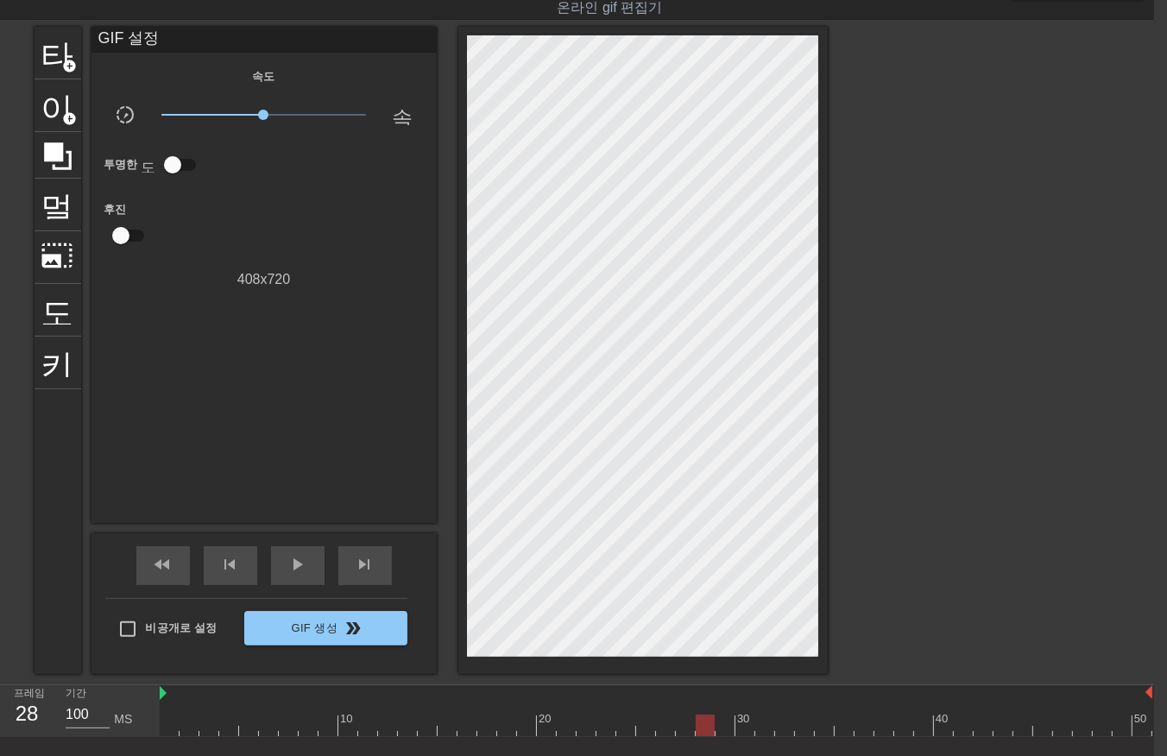
click at [720, 720] on div at bounding box center [656, 725] width 992 height 22
click at [746, 720] on div at bounding box center [656, 725] width 992 height 22
click at [764, 725] on div at bounding box center [656, 725] width 992 height 22
click at [786, 721] on div at bounding box center [656, 725] width 992 height 22
click at [801, 726] on div at bounding box center [656, 725] width 992 height 22
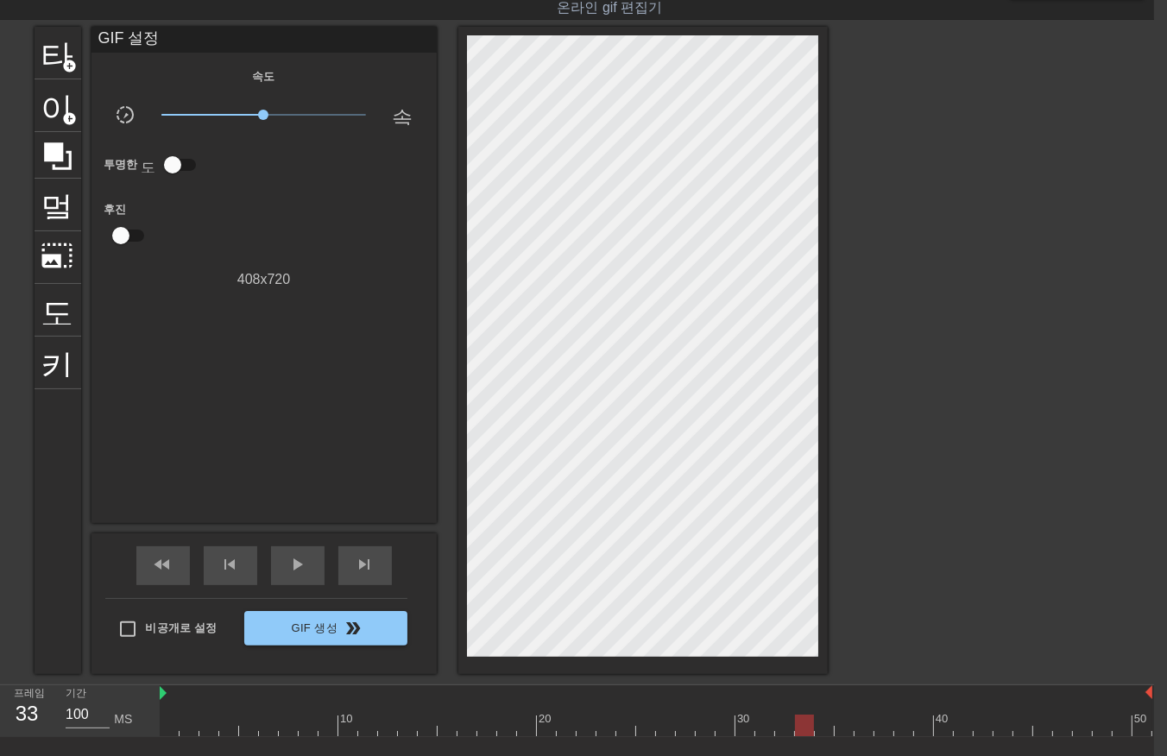
click at [824, 725] on div at bounding box center [656, 725] width 992 height 22
click at [846, 720] on div at bounding box center [656, 725] width 992 height 22
click at [865, 719] on div at bounding box center [656, 725] width 992 height 22
click at [881, 721] on div at bounding box center [656, 725] width 992 height 22
drag, startPoint x: 899, startPoint y: 726, endPoint x: 909, endPoint y: 728, distance: 10.5
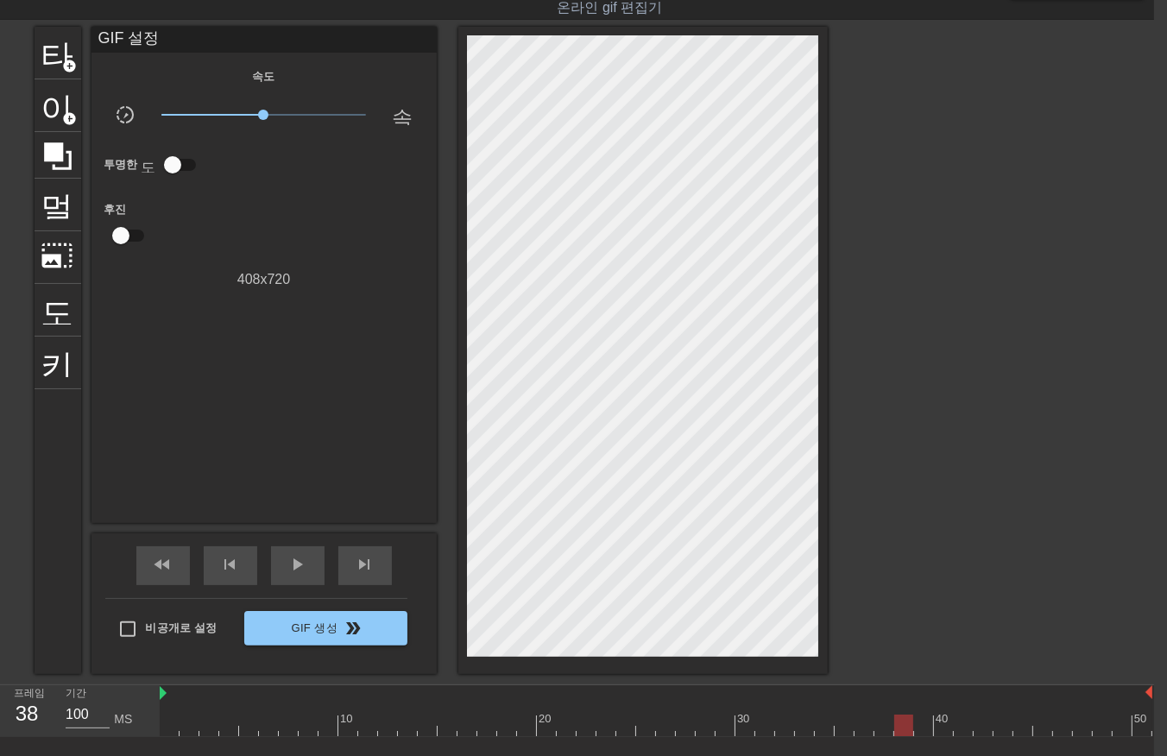
click at [899, 727] on div at bounding box center [656, 725] width 992 height 22
click at [920, 720] on div at bounding box center [656, 725] width 992 height 22
click at [941, 726] on div at bounding box center [656, 725] width 992 height 22
click at [173, 728] on div at bounding box center [656, 725] width 992 height 22
drag, startPoint x: 167, startPoint y: 723, endPoint x: 847, endPoint y: 670, distance: 682.0
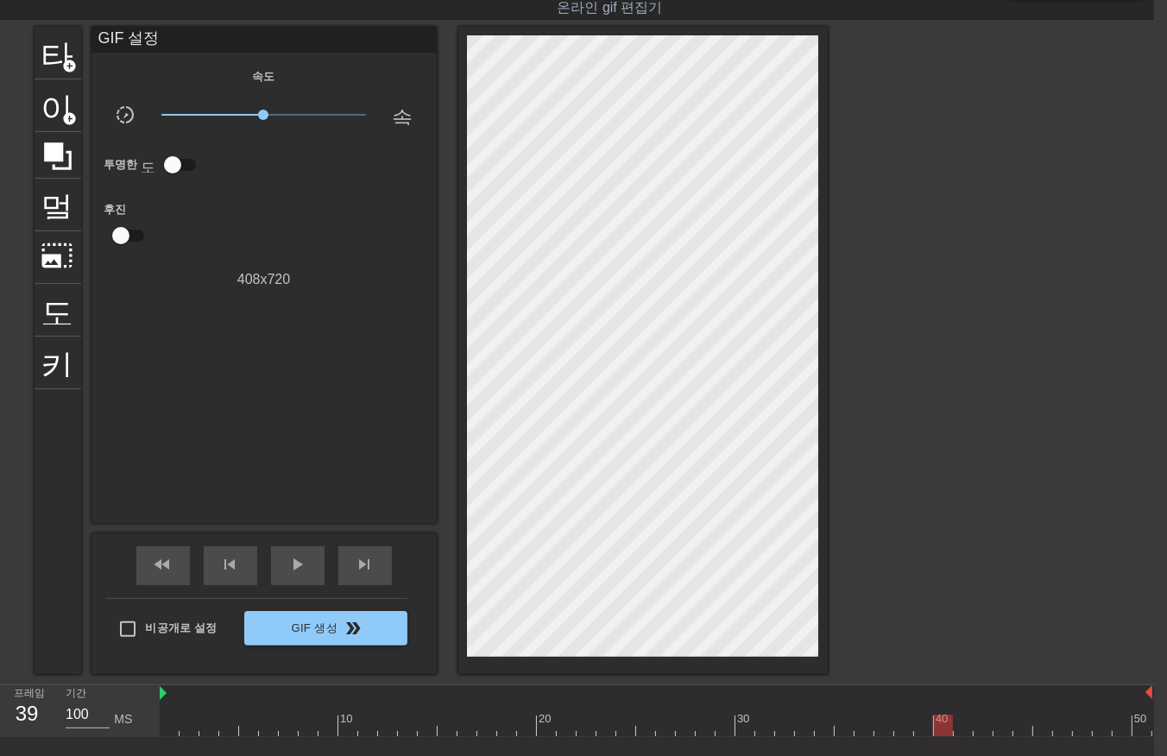
click at [937, 716] on div at bounding box center [943, 725] width 19 height 22
drag, startPoint x: 945, startPoint y: 728, endPoint x: 712, endPoint y: 714, distance: 233.4
click at [712, 714] on div at bounding box center [656, 725] width 992 height 22
click at [968, 725] on div at bounding box center [656, 725] width 992 height 22
click at [984, 721] on div at bounding box center [656, 725] width 992 height 22
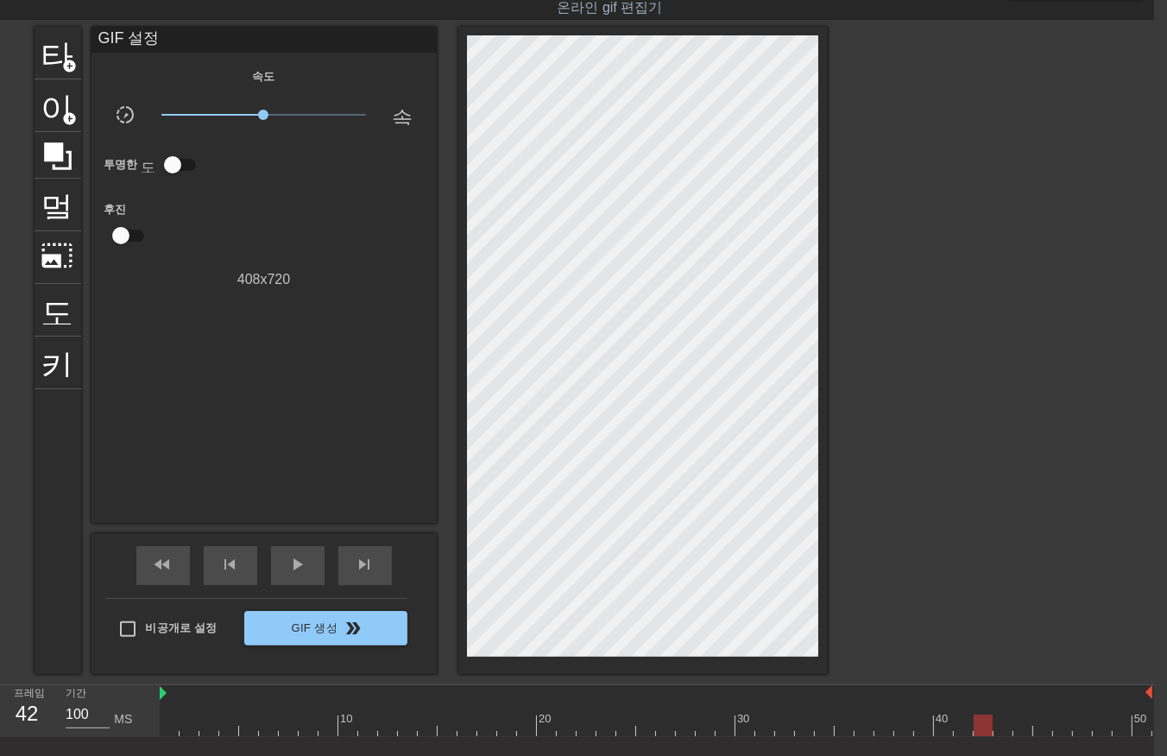
click at [1003, 719] on div at bounding box center [656, 725] width 992 height 22
click at [1023, 720] on div at bounding box center [656, 725] width 992 height 22
click at [1047, 727] on div at bounding box center [656, 725] width 992 height 22
click at [1061, 727] on div at bounding box center [656, 725] width 992 height 22
click at [1082, 726] on div at bounding box center [656, 725] width 992 height 22
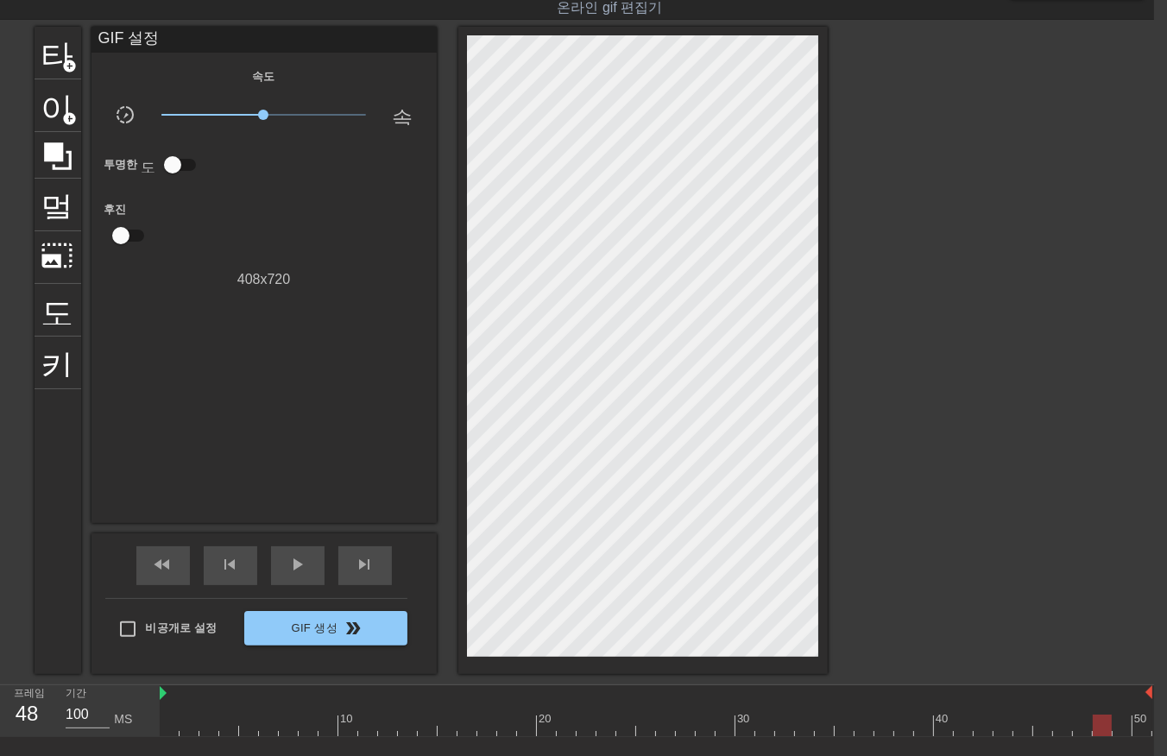
click at [1103, 726] on div at bounding box center [656, 725] width 992 height 22
click at [1125, 726] on div at bounding box center [656, 725] width 992 height 22
click at [1143, 723] on div at bounding box center [656, 725] width 992 height 22
